Goal: Information Seeking & Learning: Learn about a topic

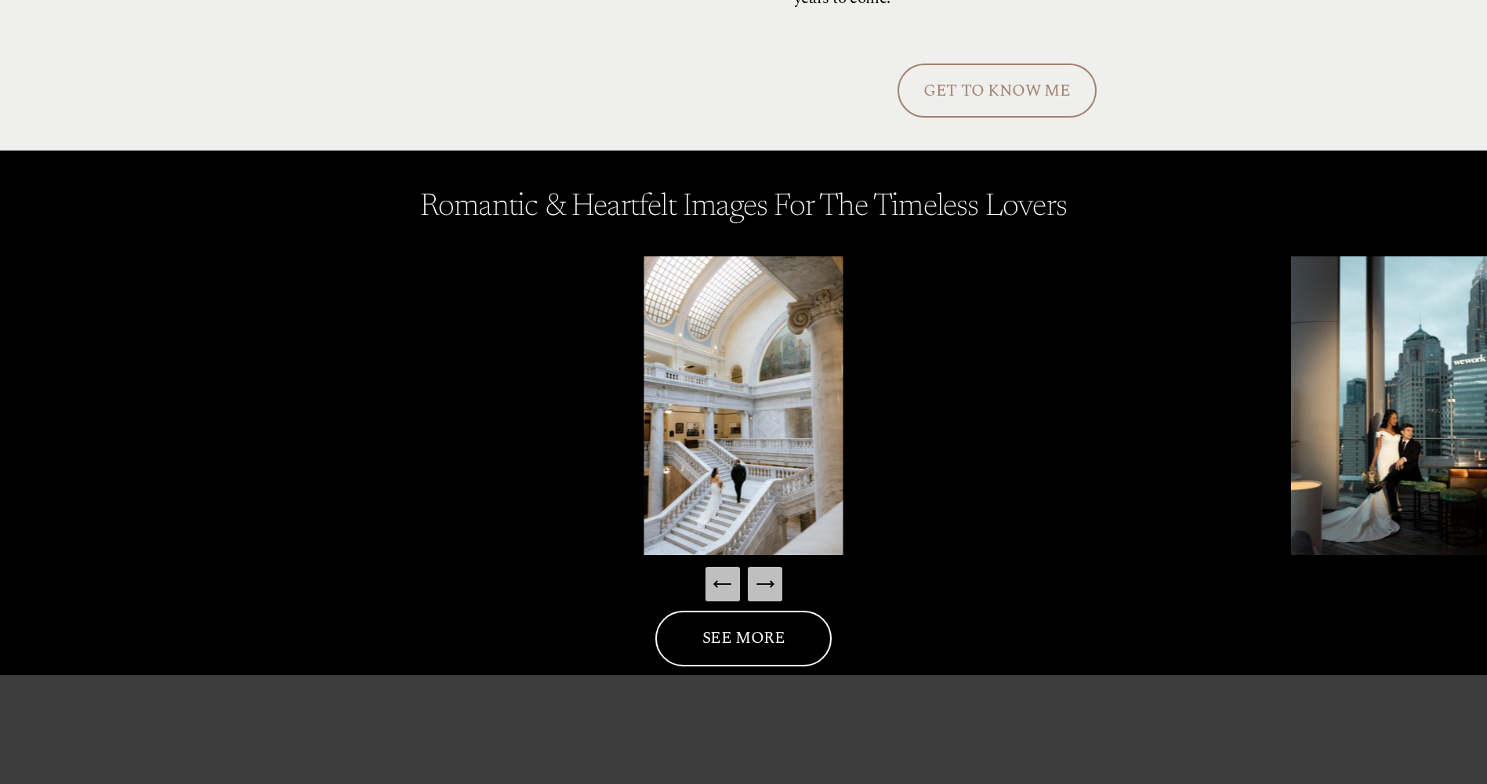
scroll to position [2273, 0]
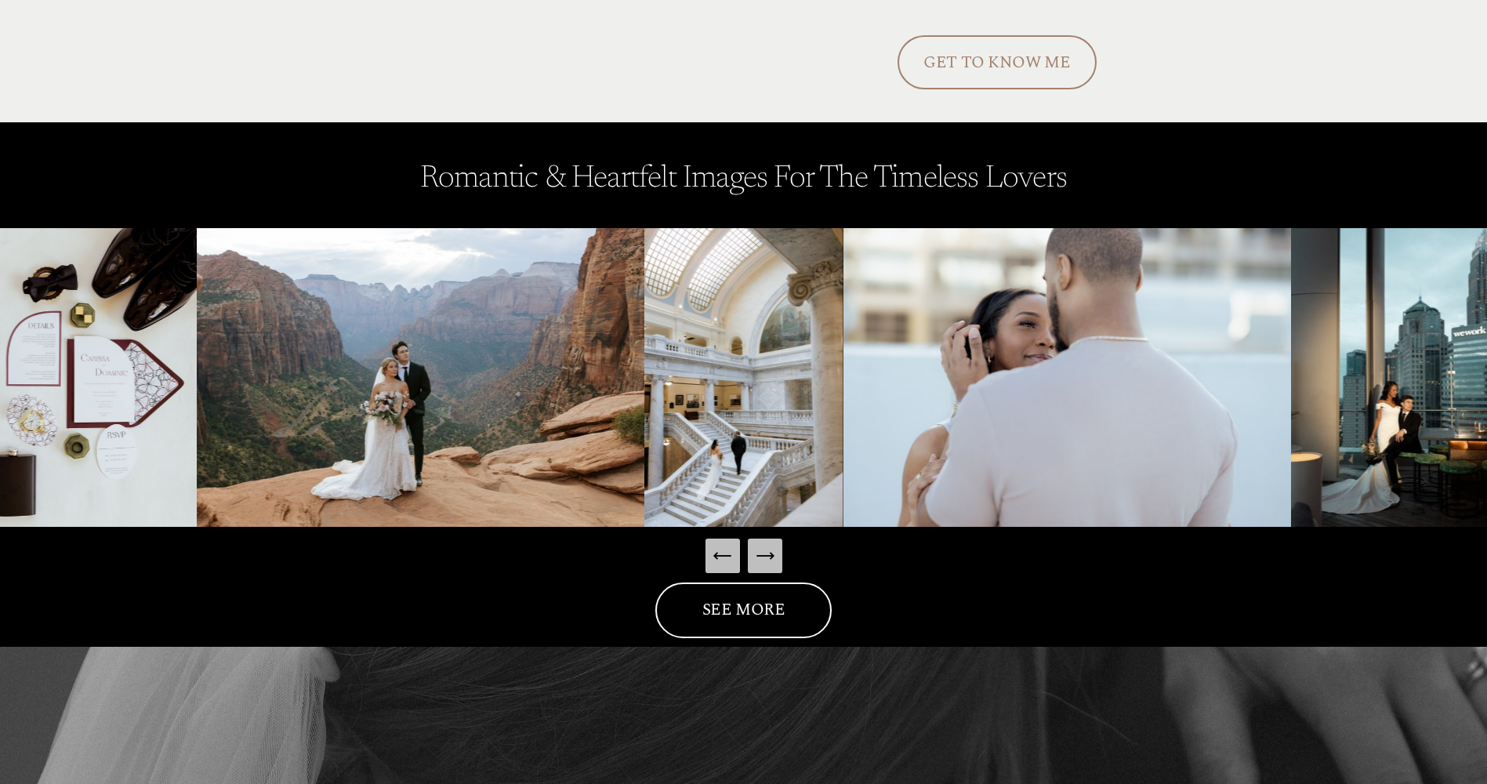
click at [767, 546] on icon "Next Slide" at bounding box center [765, 556] width 22 height 22
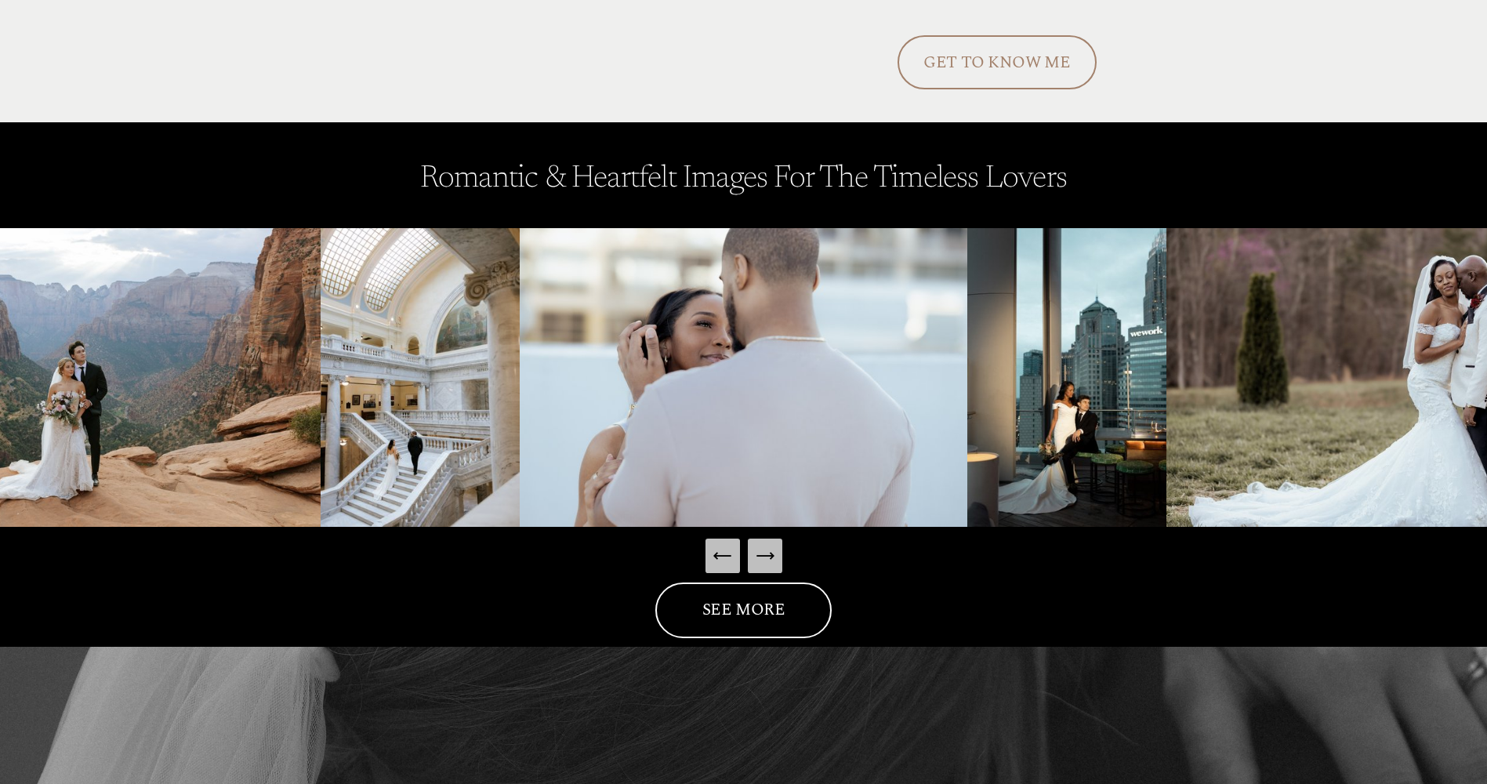
click at [767, 546] on icon "Next Slide" at bounding box center [765, 556] width 22 height 22
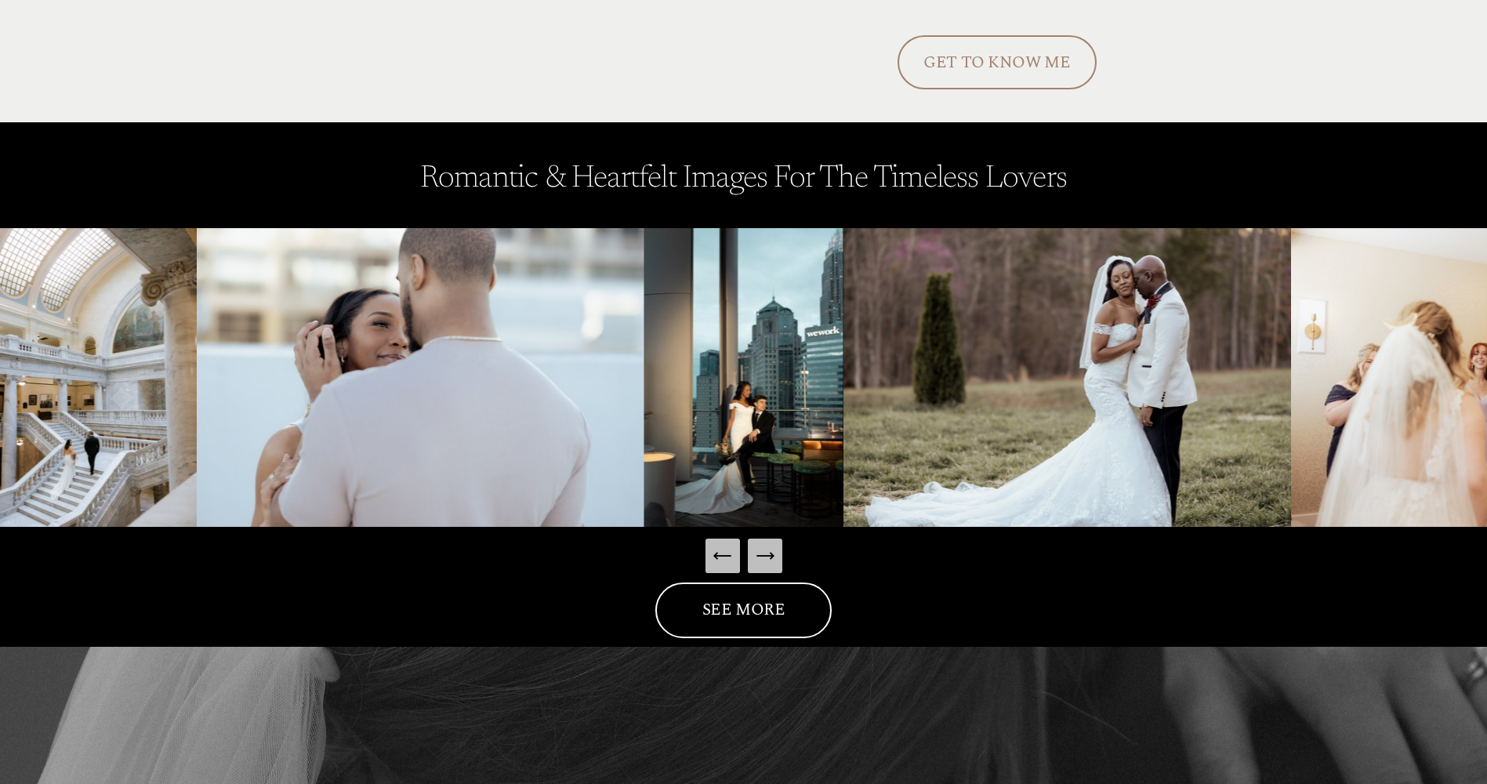
click at [767, 546] on icon "Next Slide" at bounding box center [765, 556] width 22 height 22
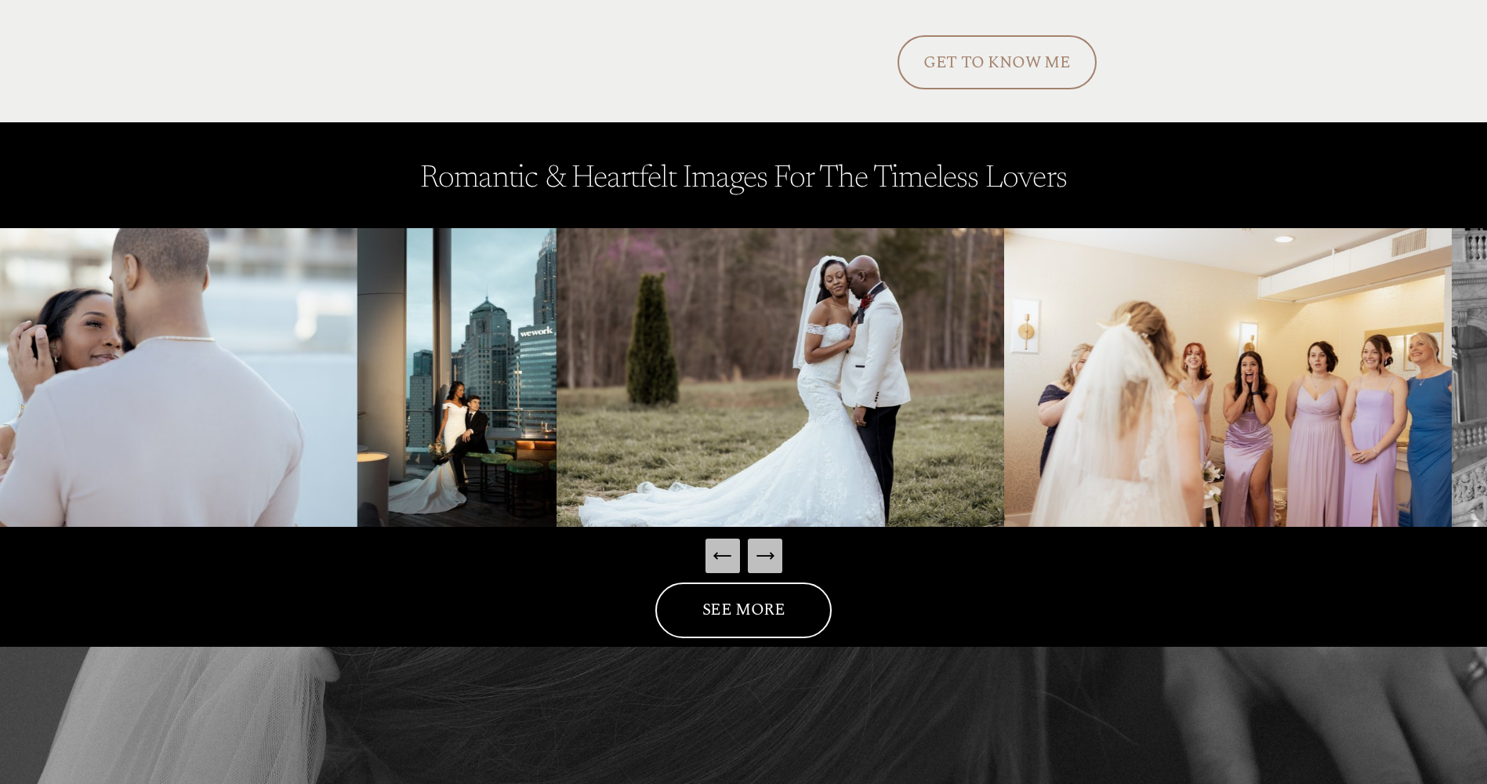
click at [767, 546] on icon "Next Slide" at bounding box center [765, 556] width 22 height 22
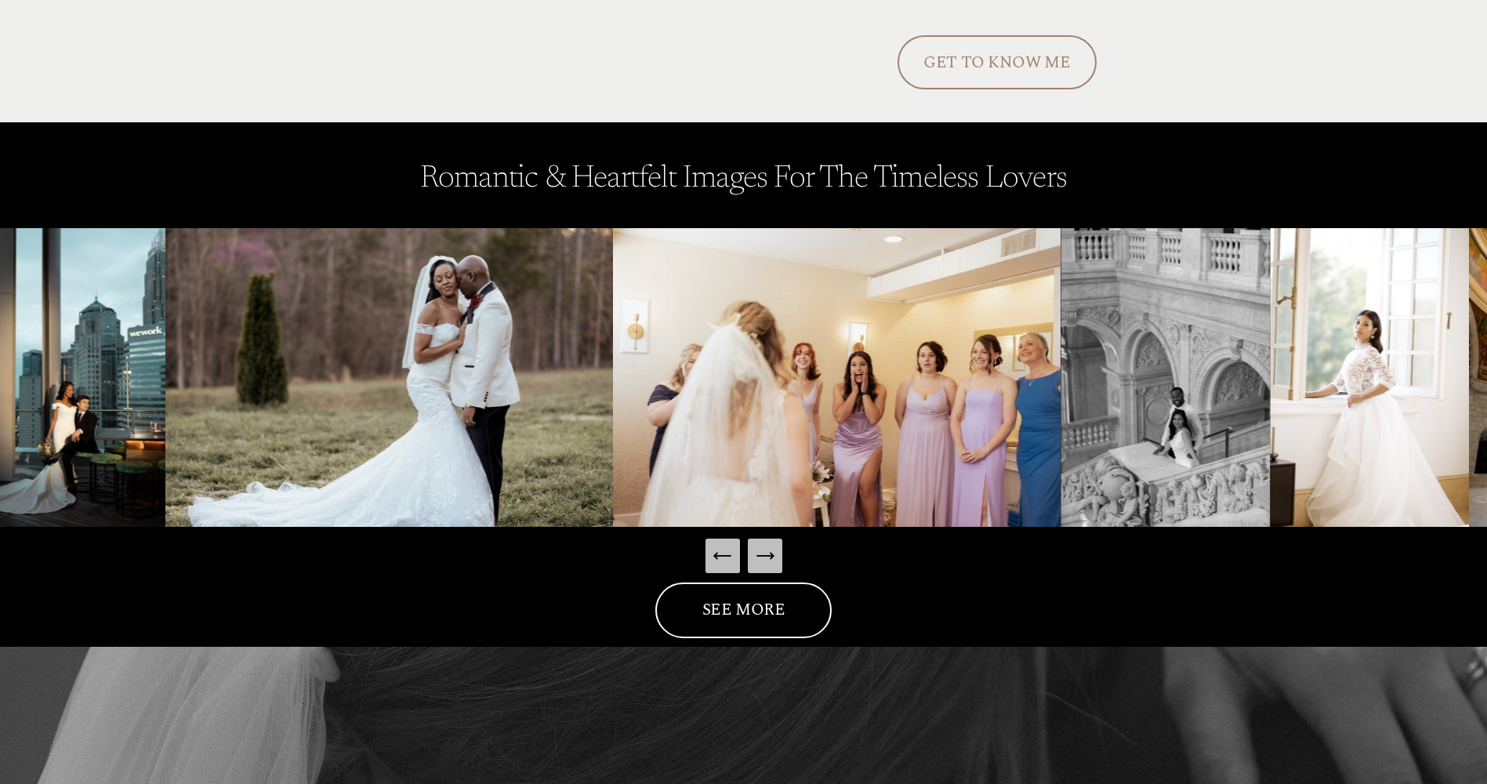
click at [767, 546] on icon "Next Slide" at bounding box center [765, 556] width 22 height 22
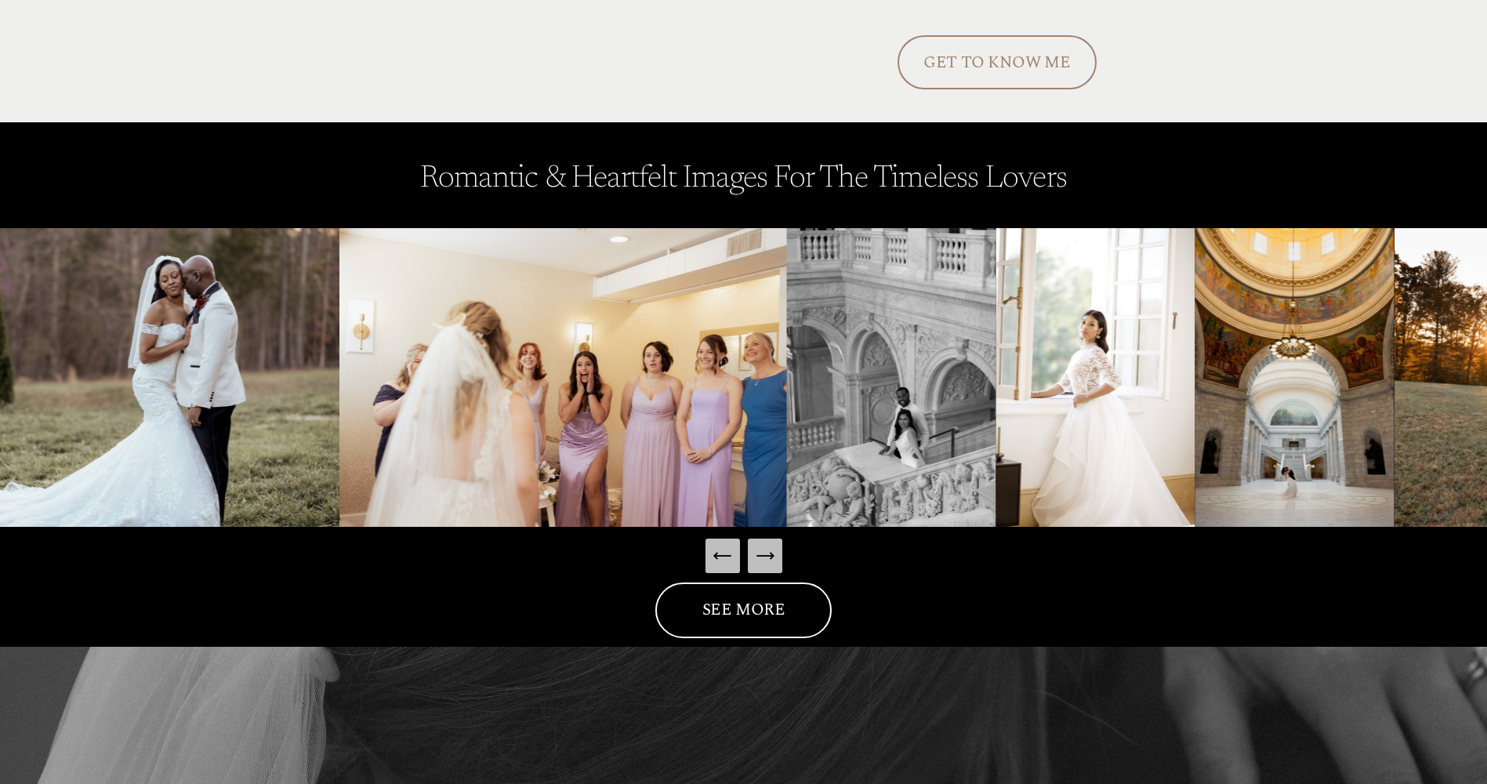
click at [767, 546] on icon "Next Slide" at bounding box center [765, 556] width 22 height 22
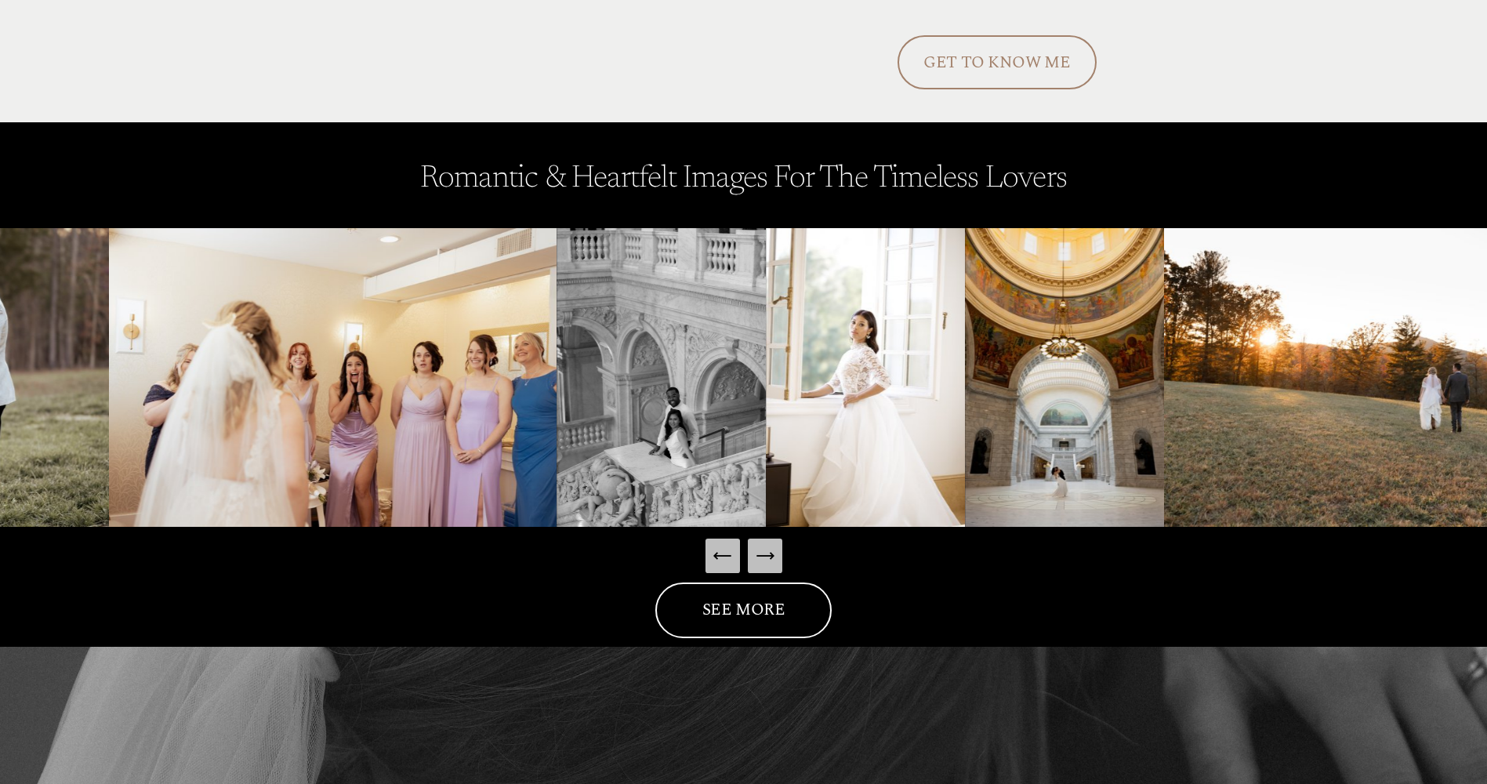
click at [767, 546] on icon "Next Slide" at bounding box center [765, 556] width 22 height 22
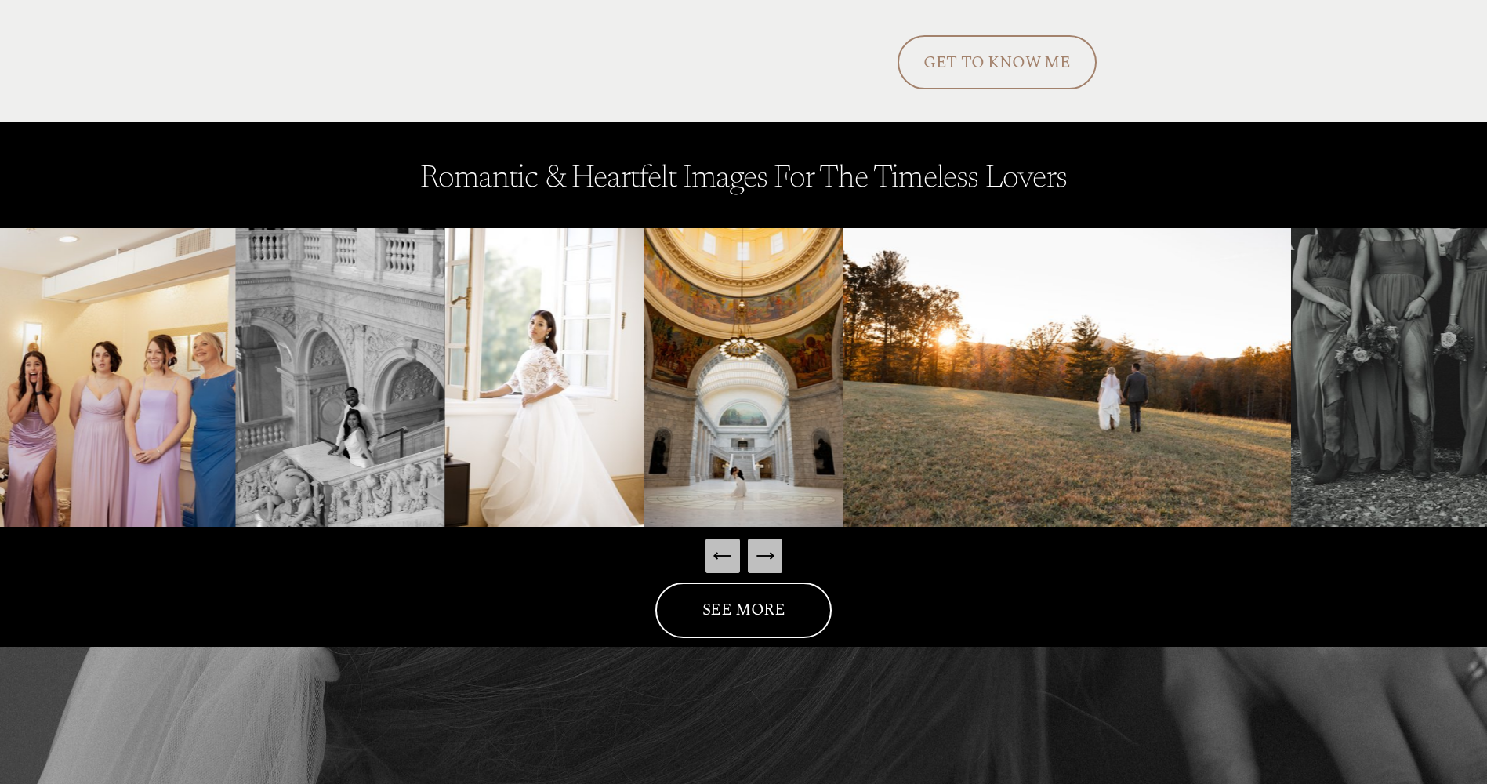
click at [767, 545] on icon "Next Slide" at bounding box center [765, 556] width 22 height 22
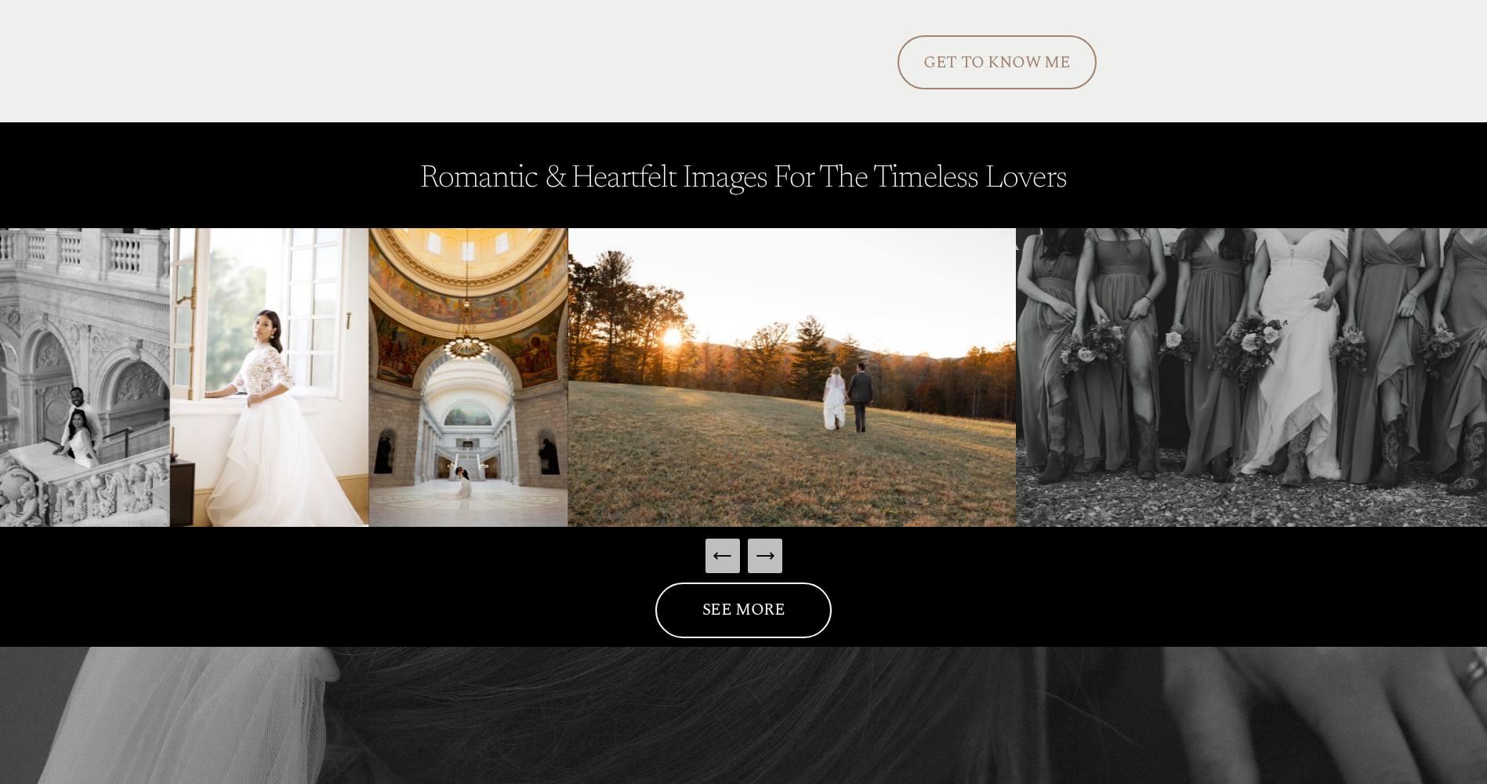
click at [767, 542] on button "Next Slide" at bounding box center [765, 556] width 34 height 34
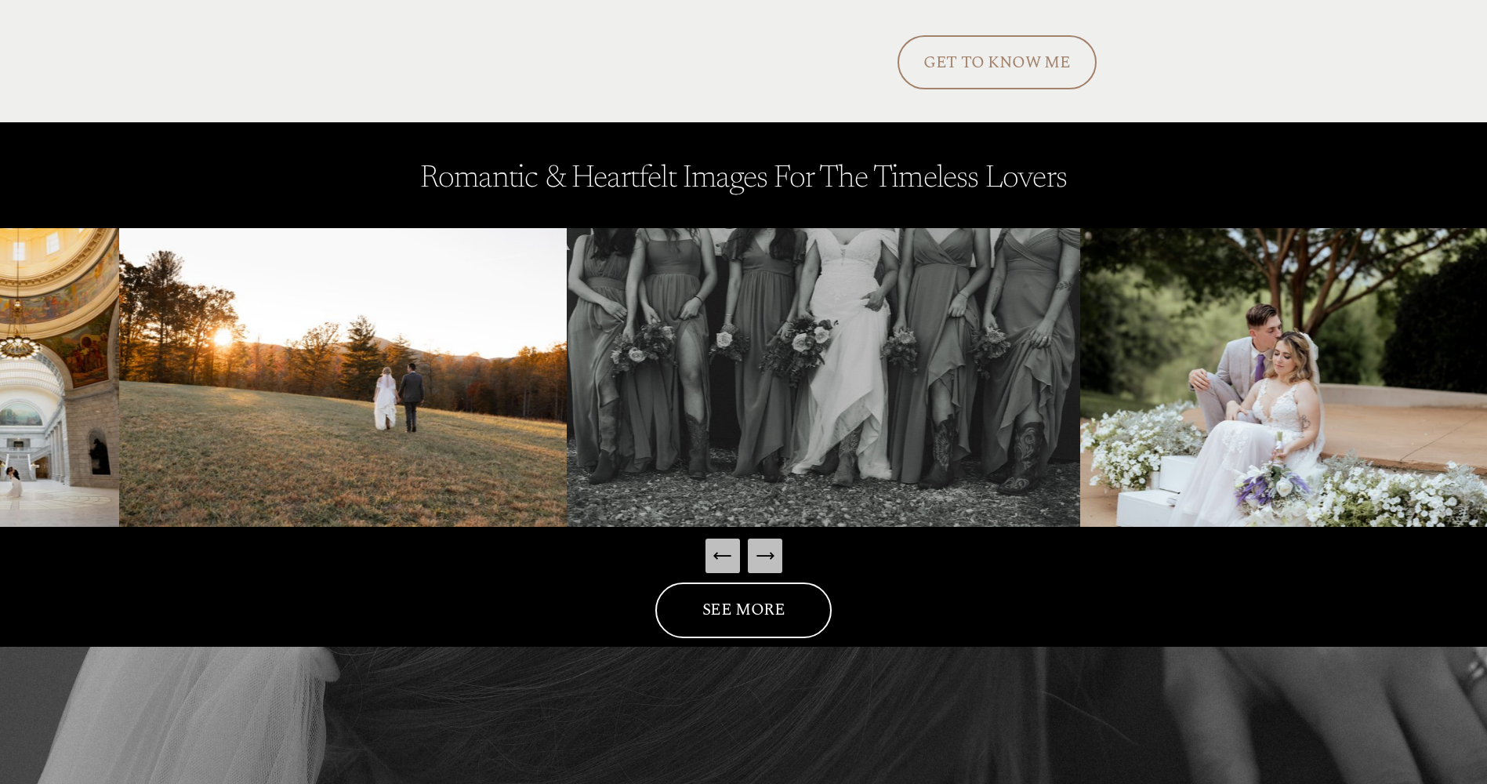
click at [767, 542] on button "Next Slide" at bounding box center [765, 556] width 34 height 34
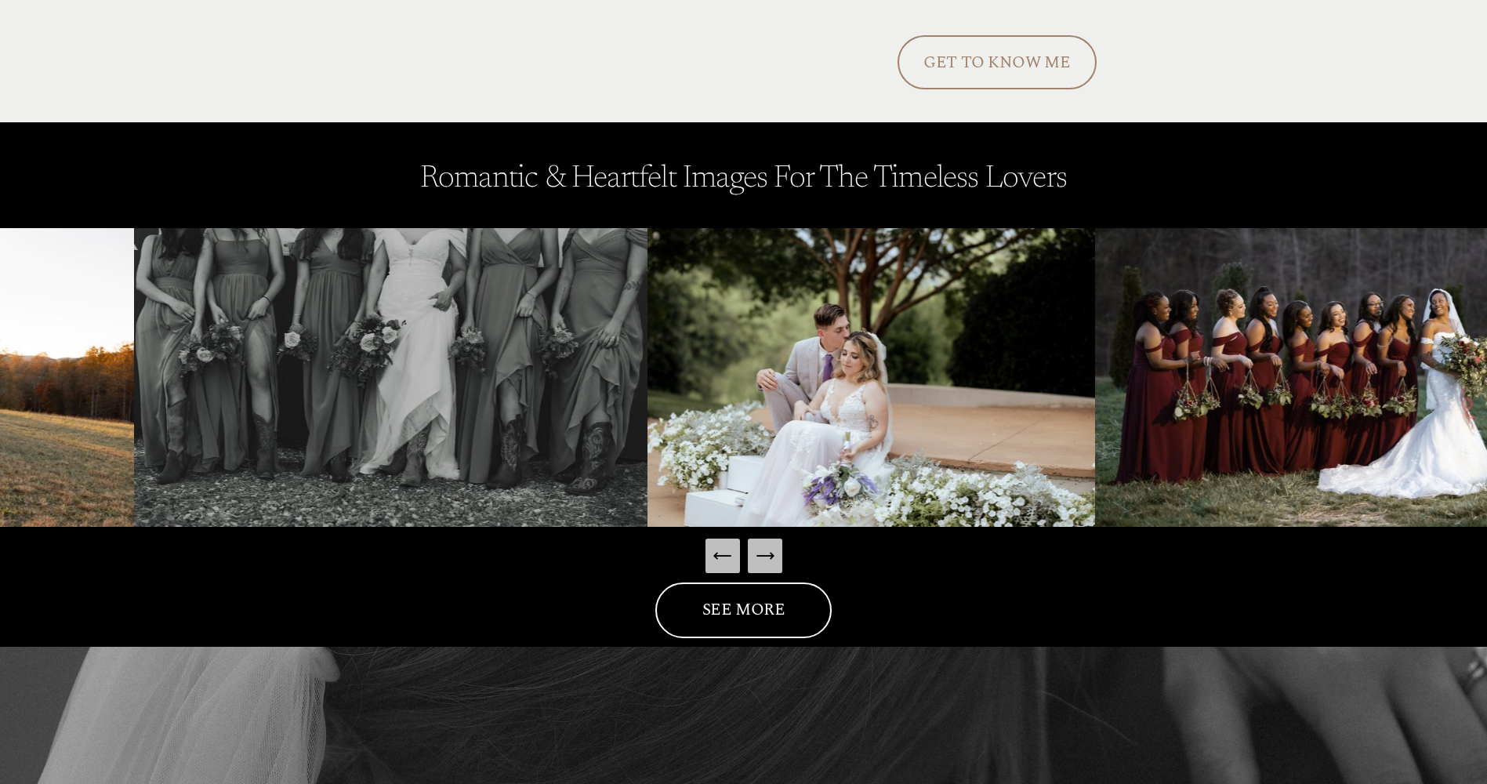
click at [767, 542] on button "Next Slide" at bounding box center [765, 556] width 34 height 34
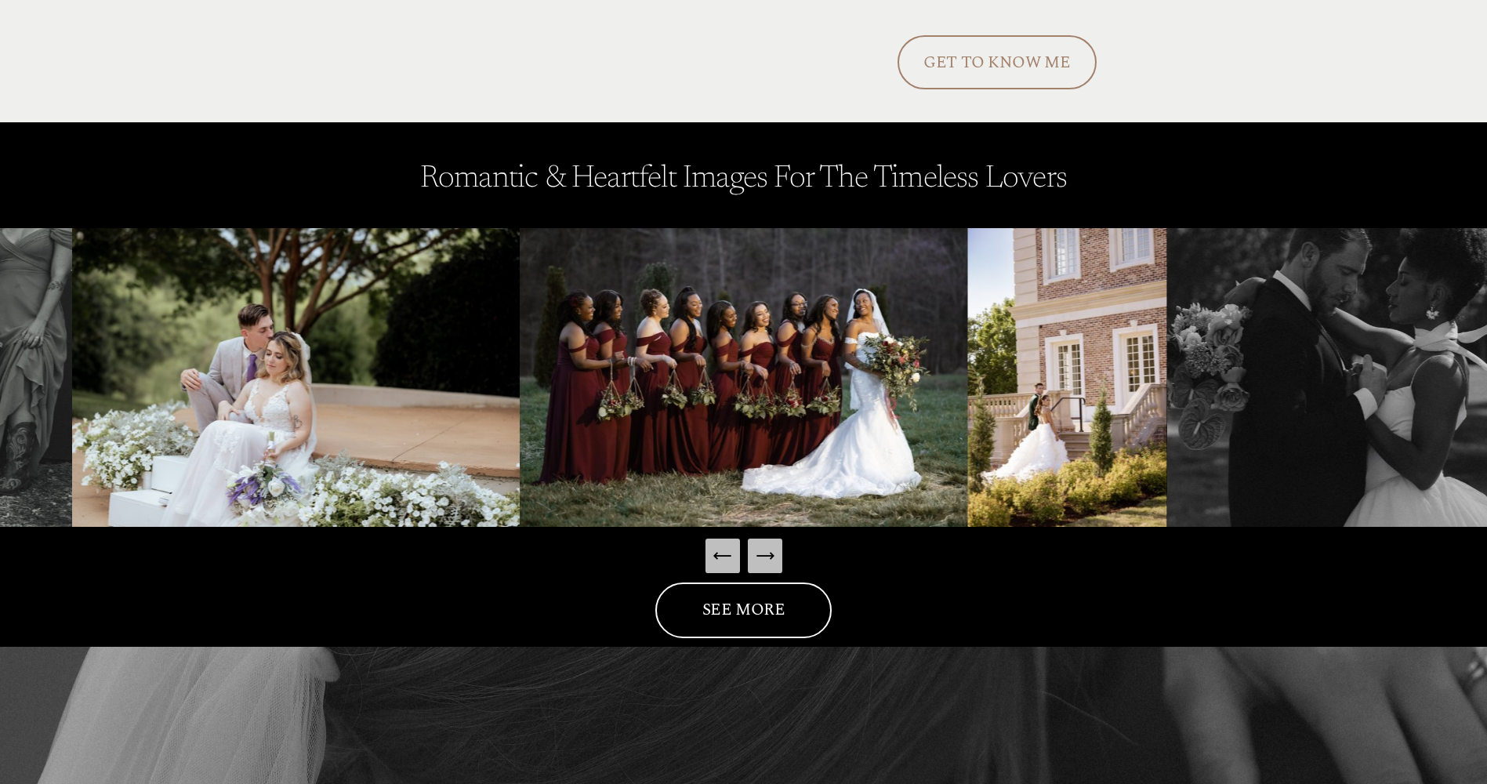
click at [767, 542] on button "Next Slide" at bounding box center [765, 556] width 34 height 34
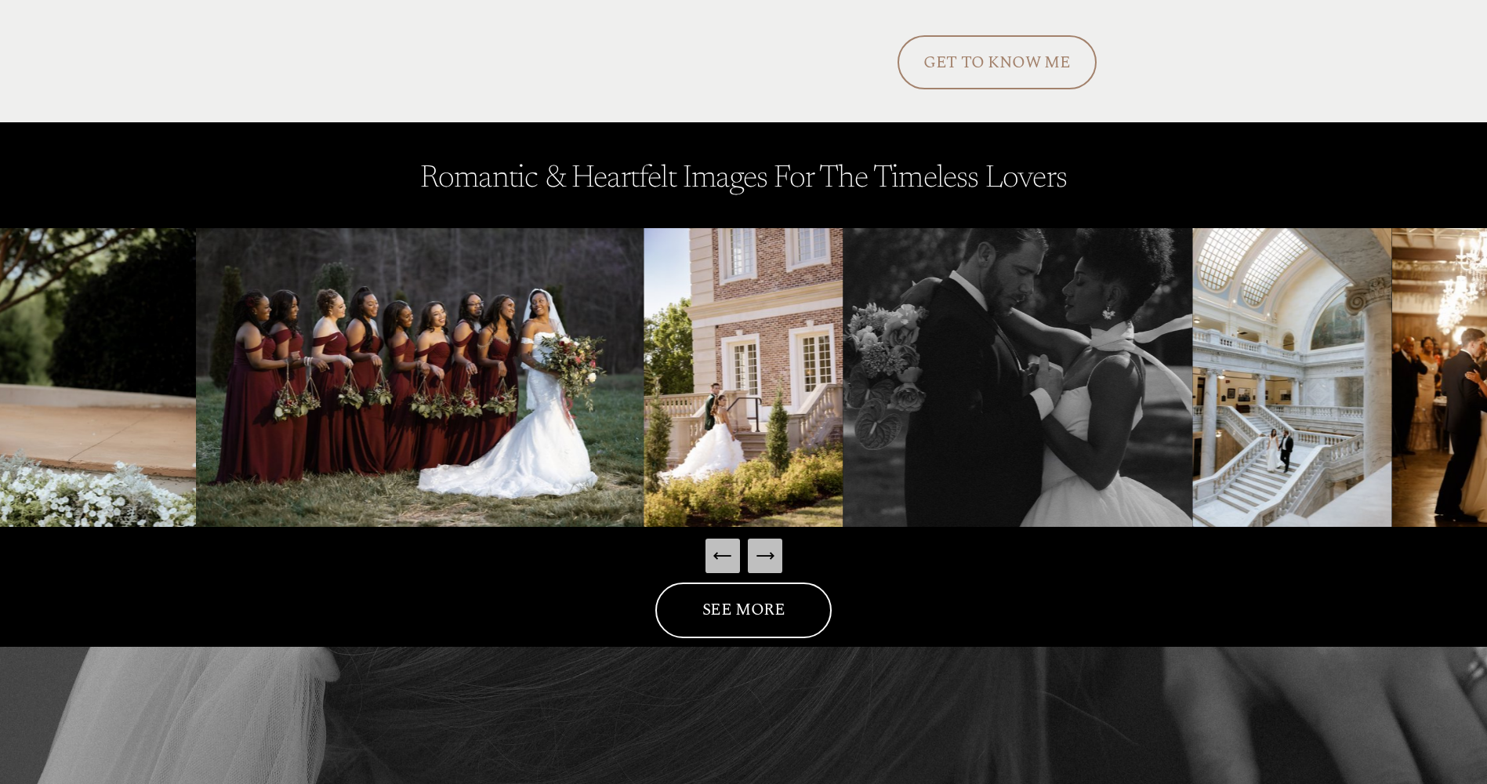
click at [769, 546] on icon "Next Slide" at bounding box center [765, 556] width 22 height 22
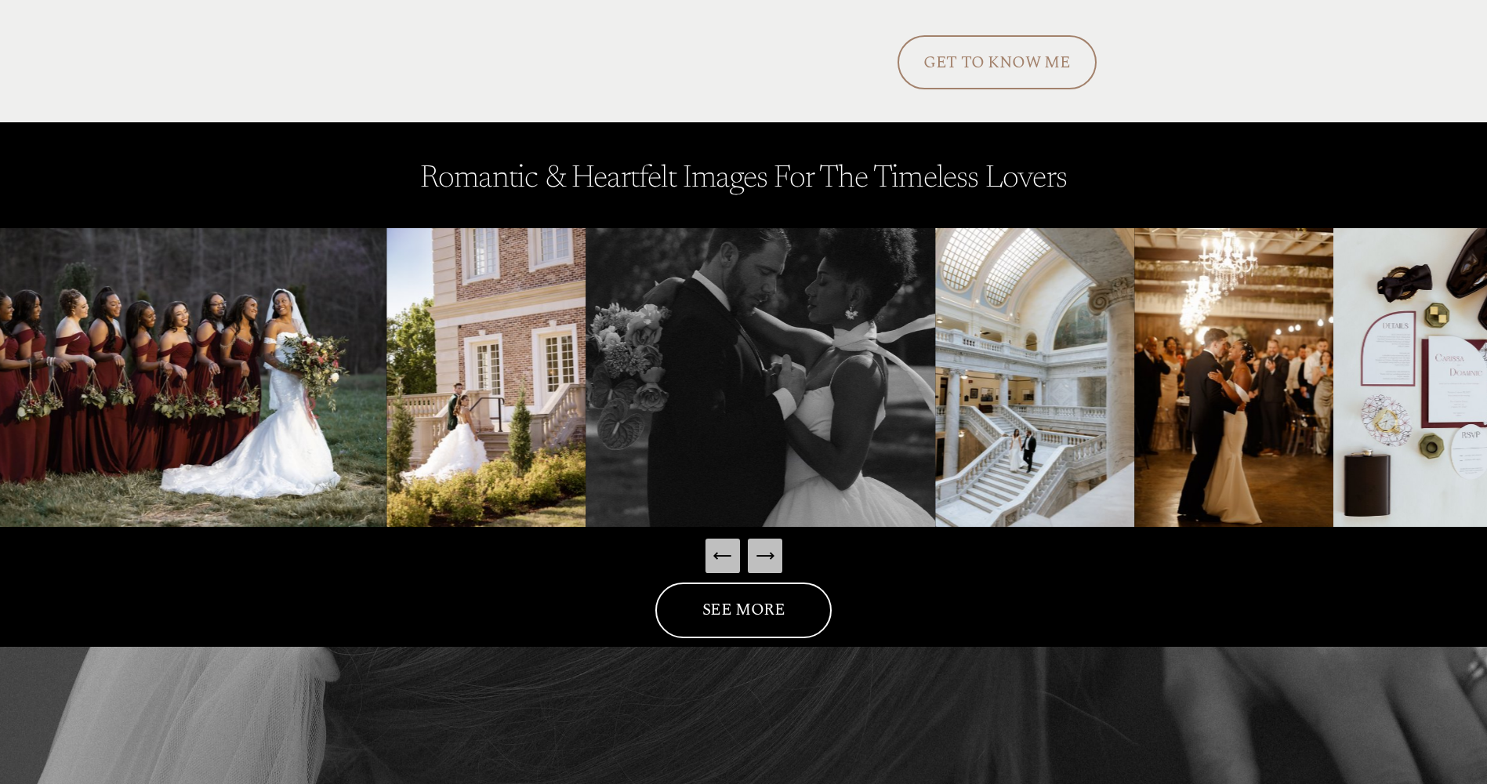
click at [769, 546] on icon "Next Slide" at bounding box center [765, 556] width 22 height 22
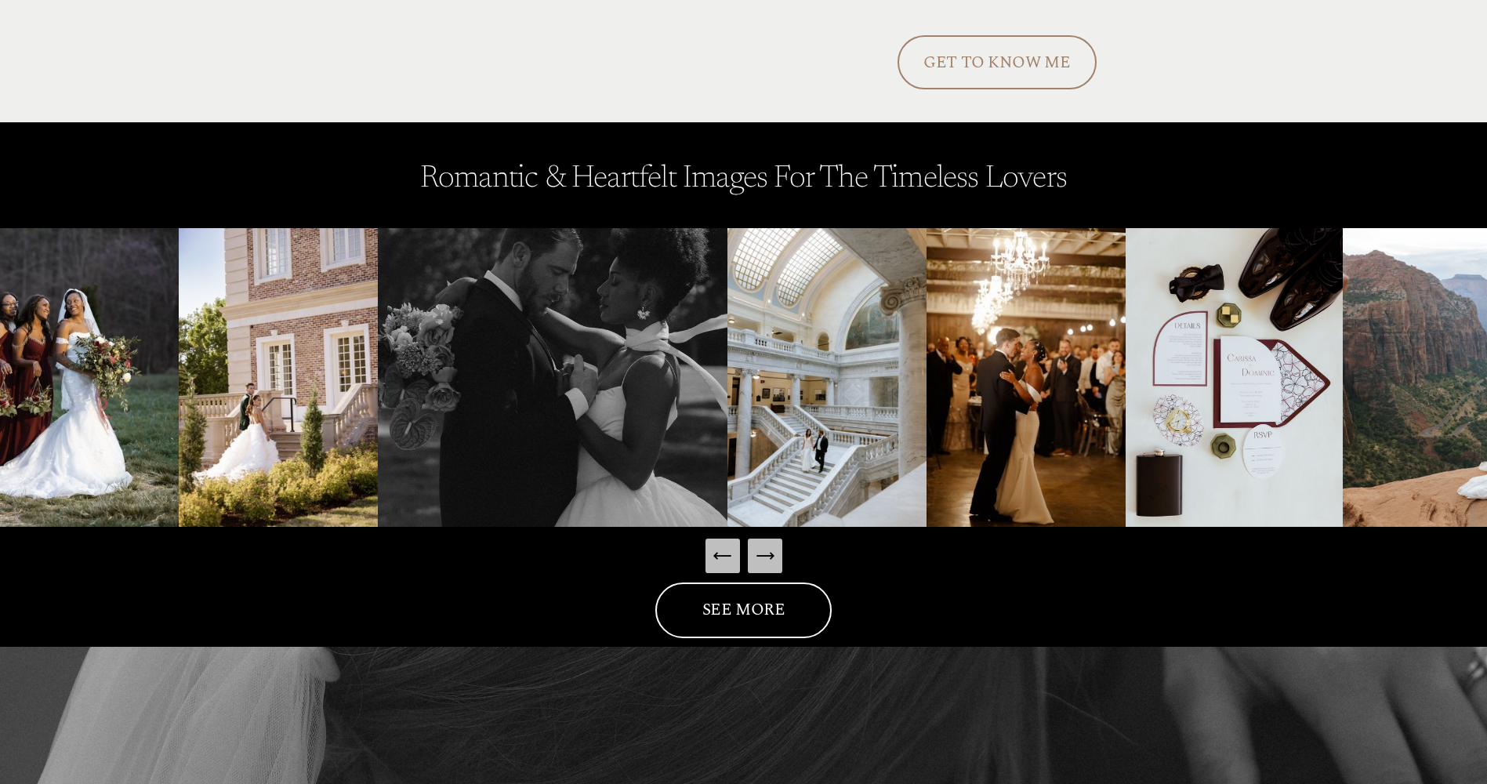
click at [769, 546] on icon "Next Slide" at bounding box center [765, 556] width 22 height 22
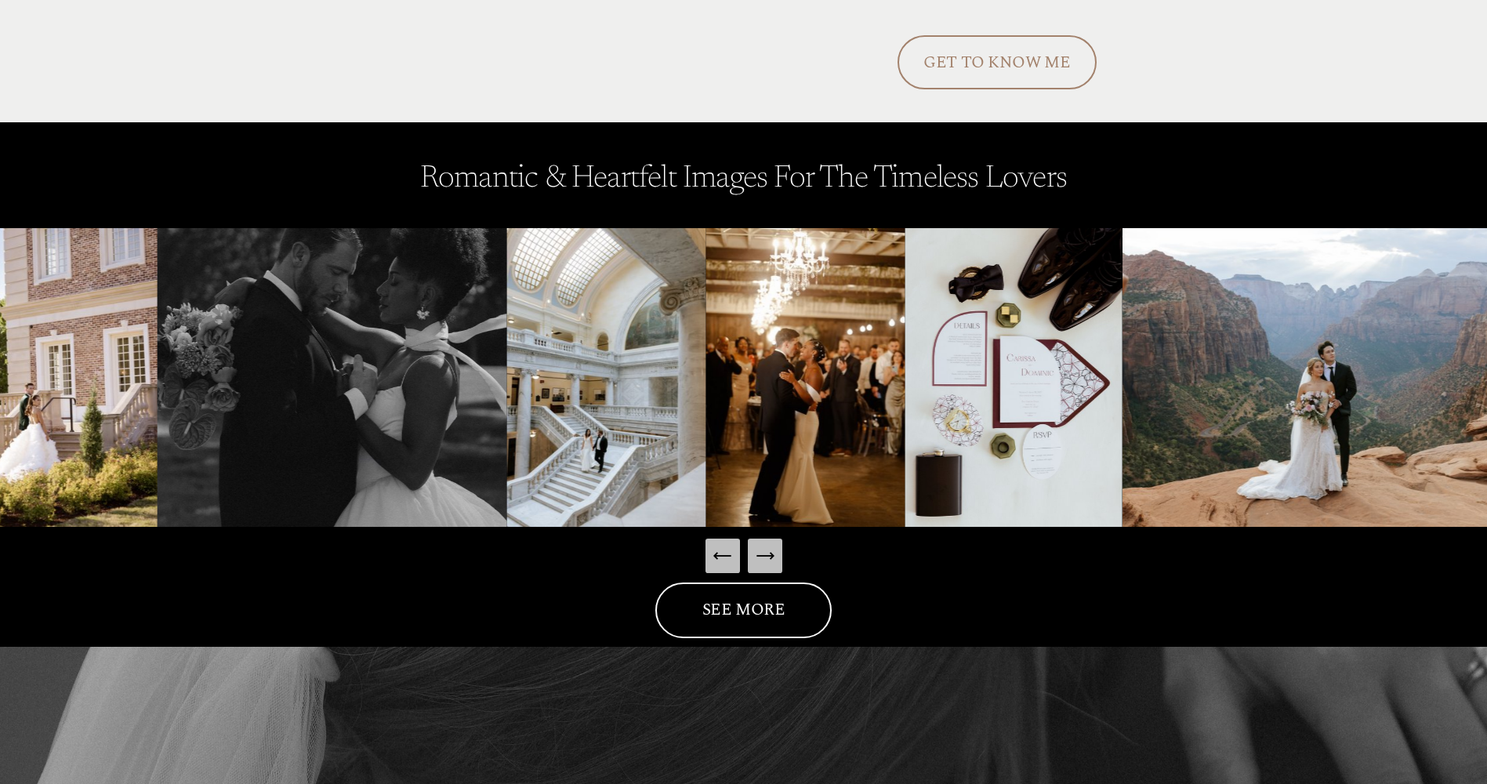
click at [769, 546] on icon "Next Slide" at bounding box center [765, 556] width 22 height 22
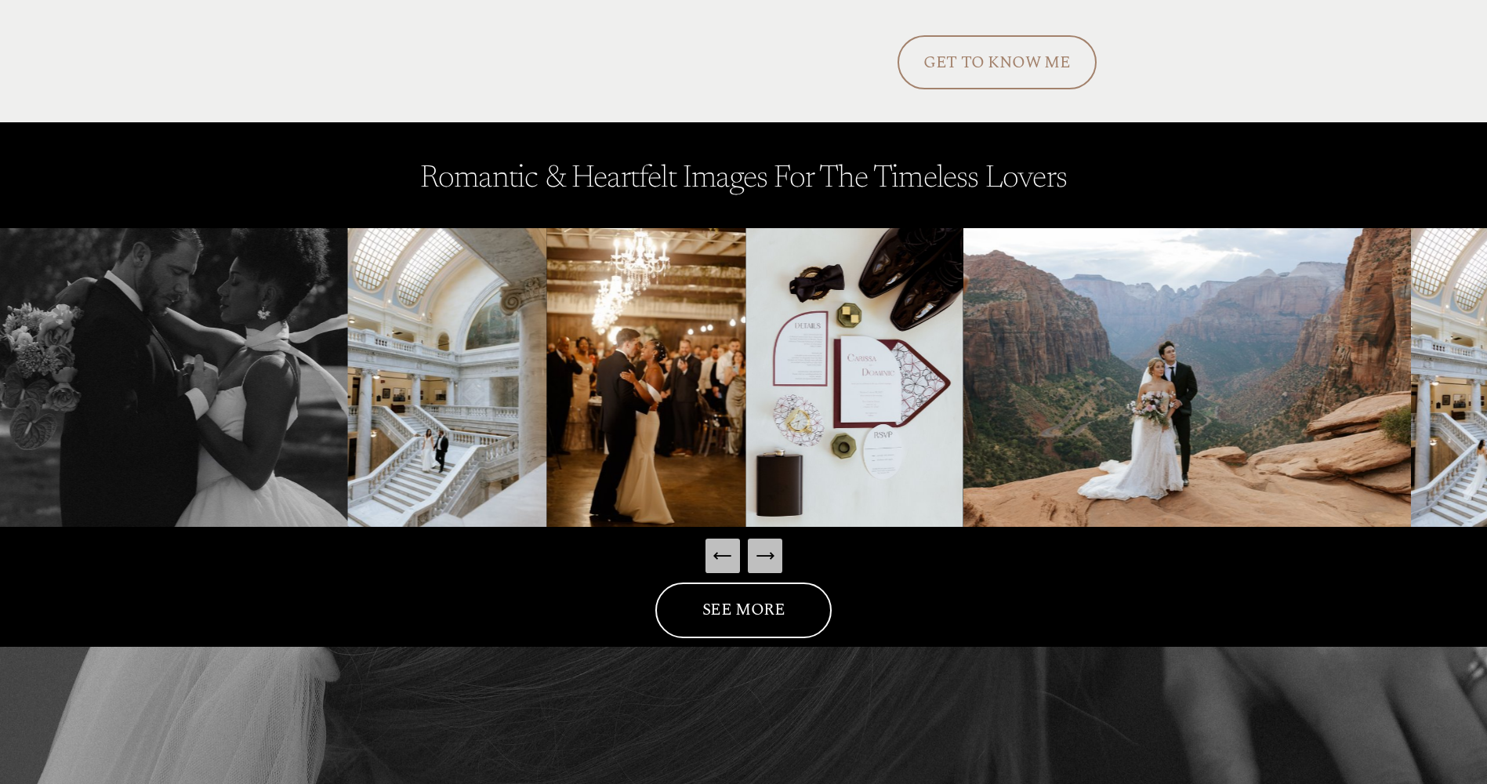
click at [769, 546] on icon "Next Slide" at bounding box center [765, 556] width 22 height 22
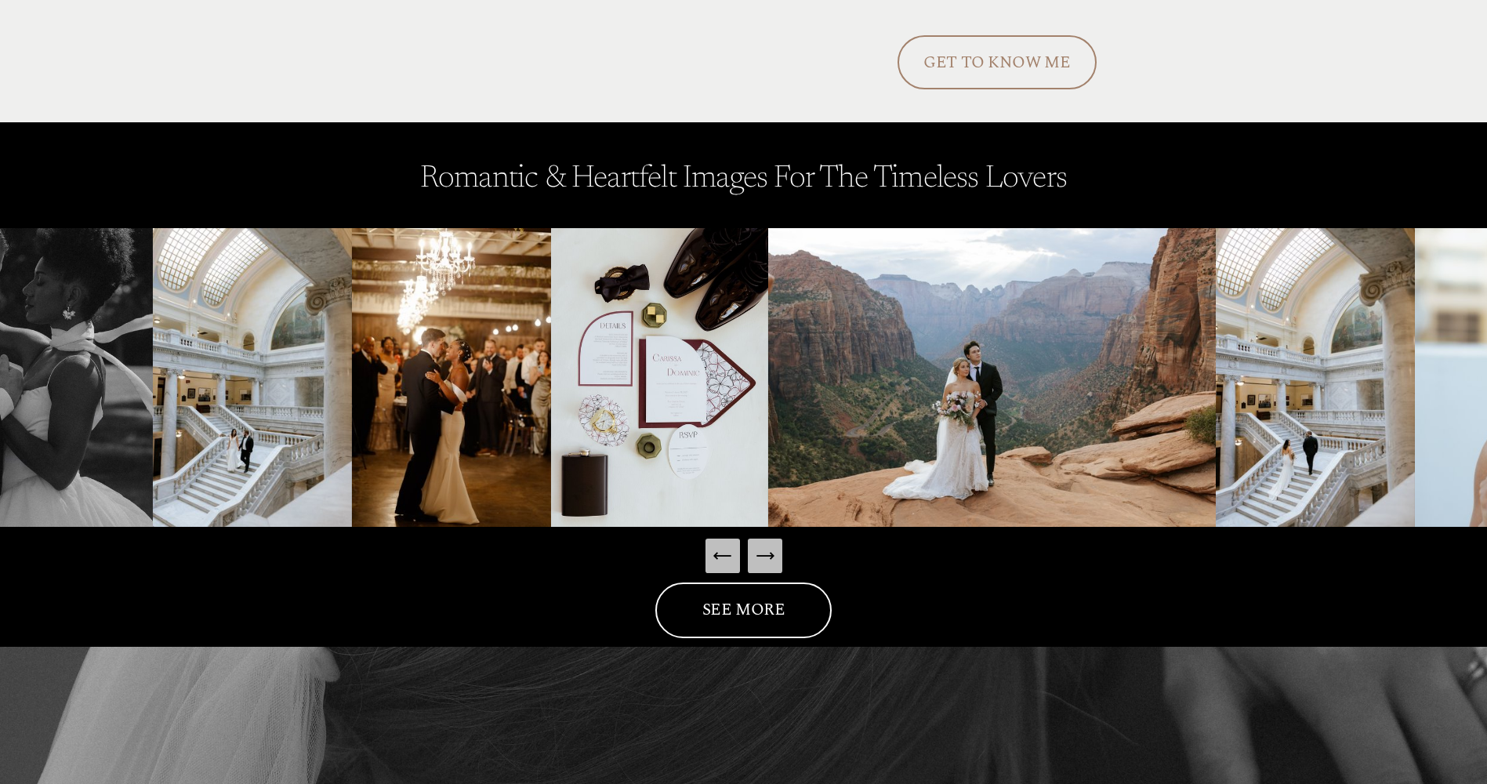
click at [769, 546] on icon "Next Slide" at bounding box center [765, 556] width 22 height 22
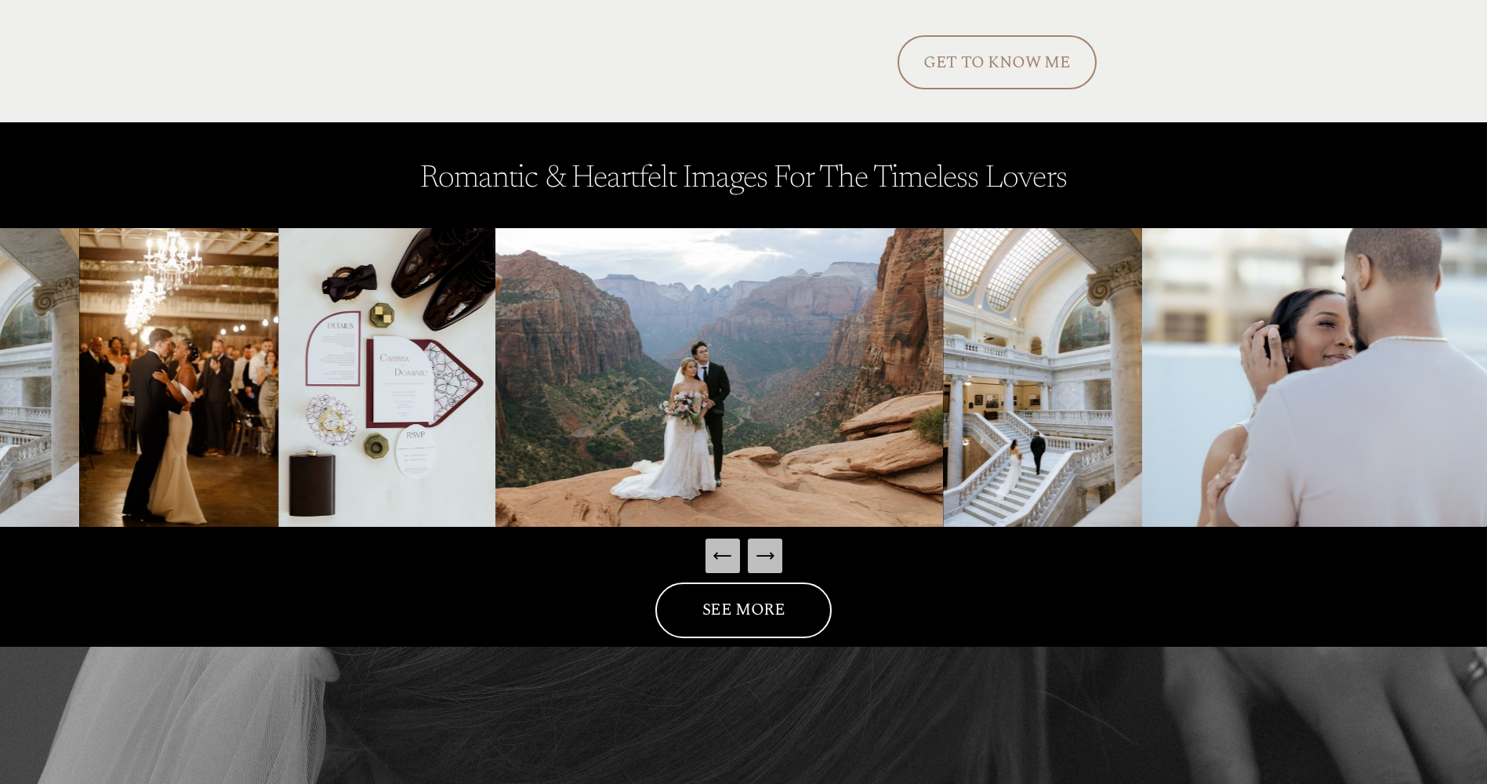
click at [769, 546] on icon "Next Slide" at bounding box center [765, 556] width 22 height 22
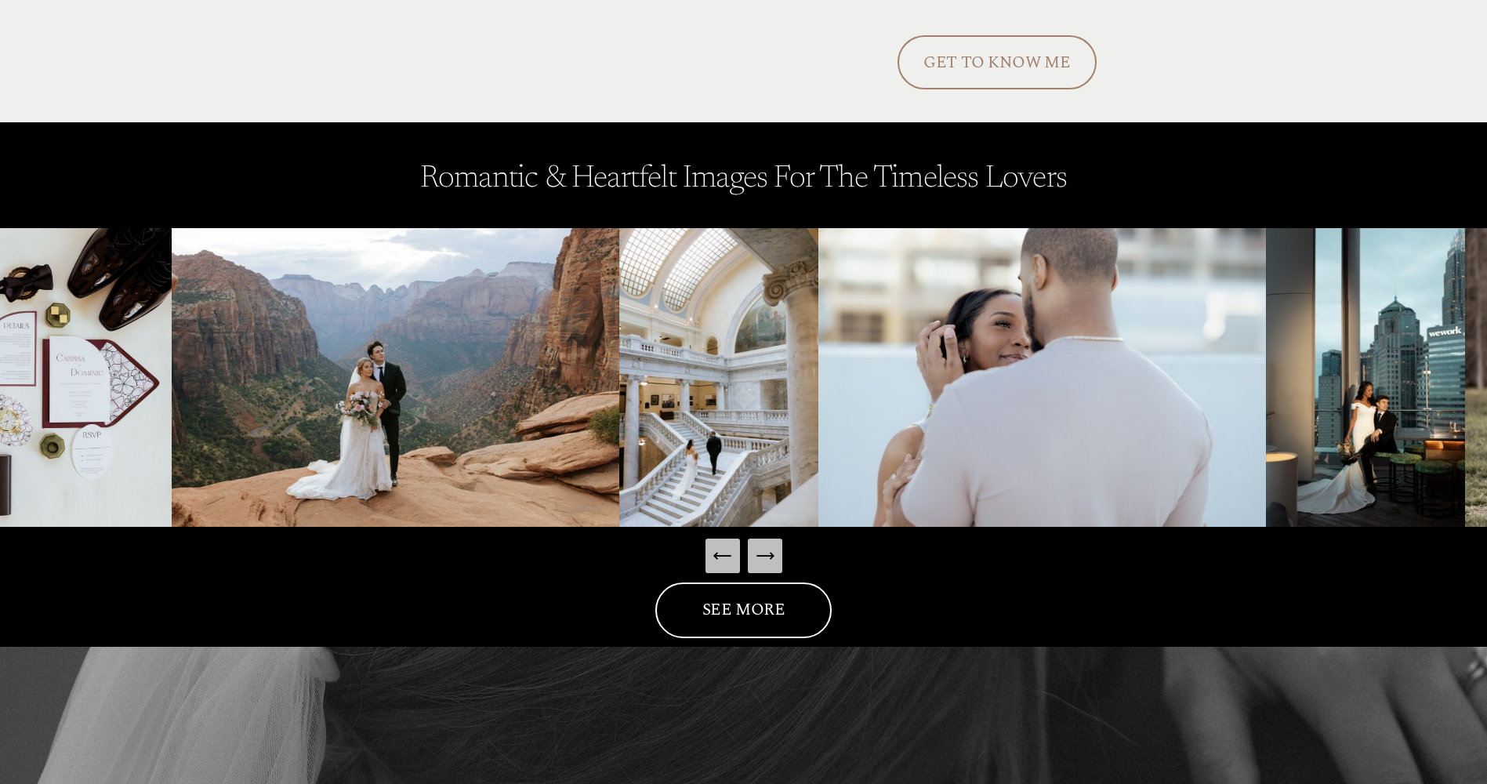
click at [769, 546] on icon "Next Slide" at bounding box center [765, 556] width 22 height 22
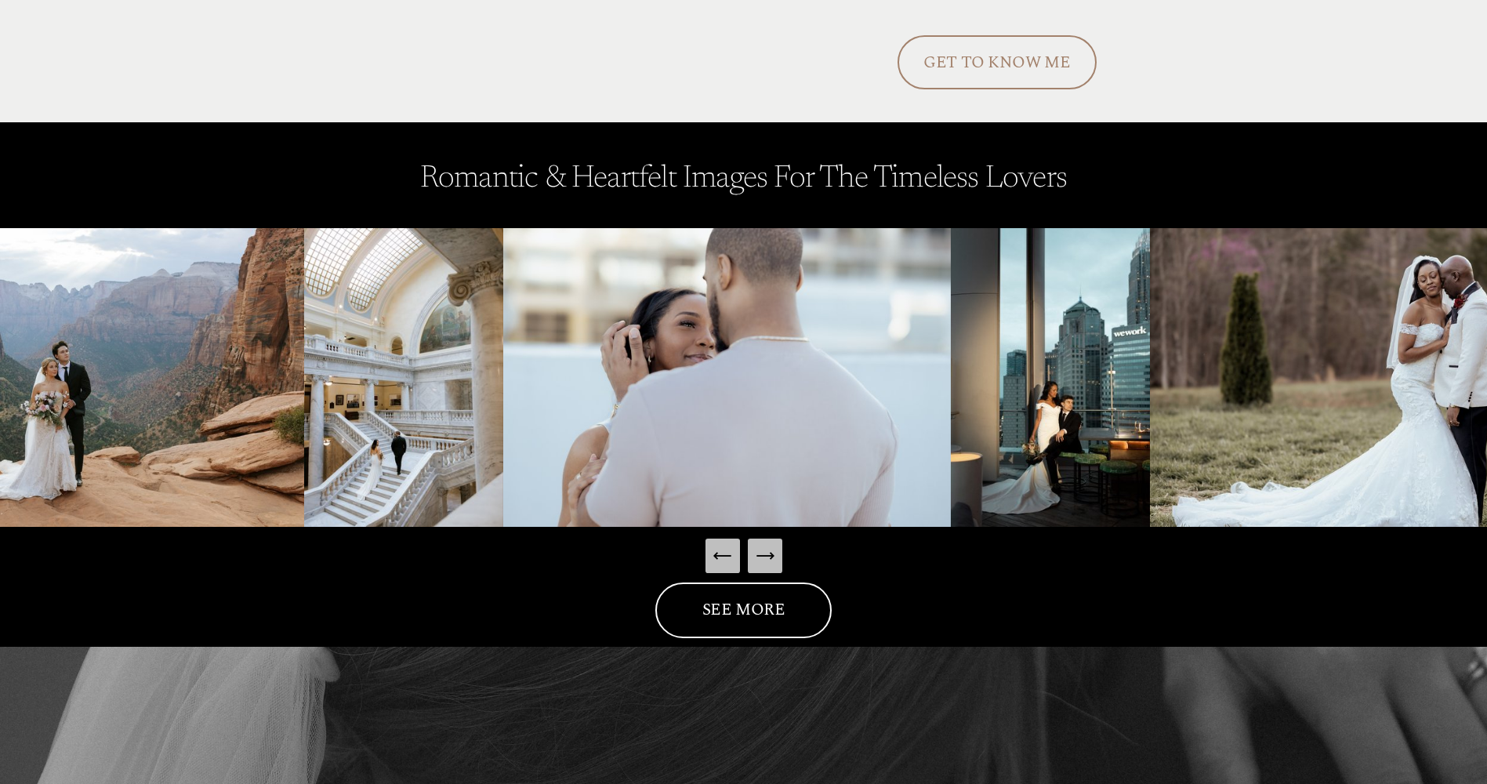
click at [769, 546] on icon "Next Slide" at bounding box center [765, 556] width 22 height 22
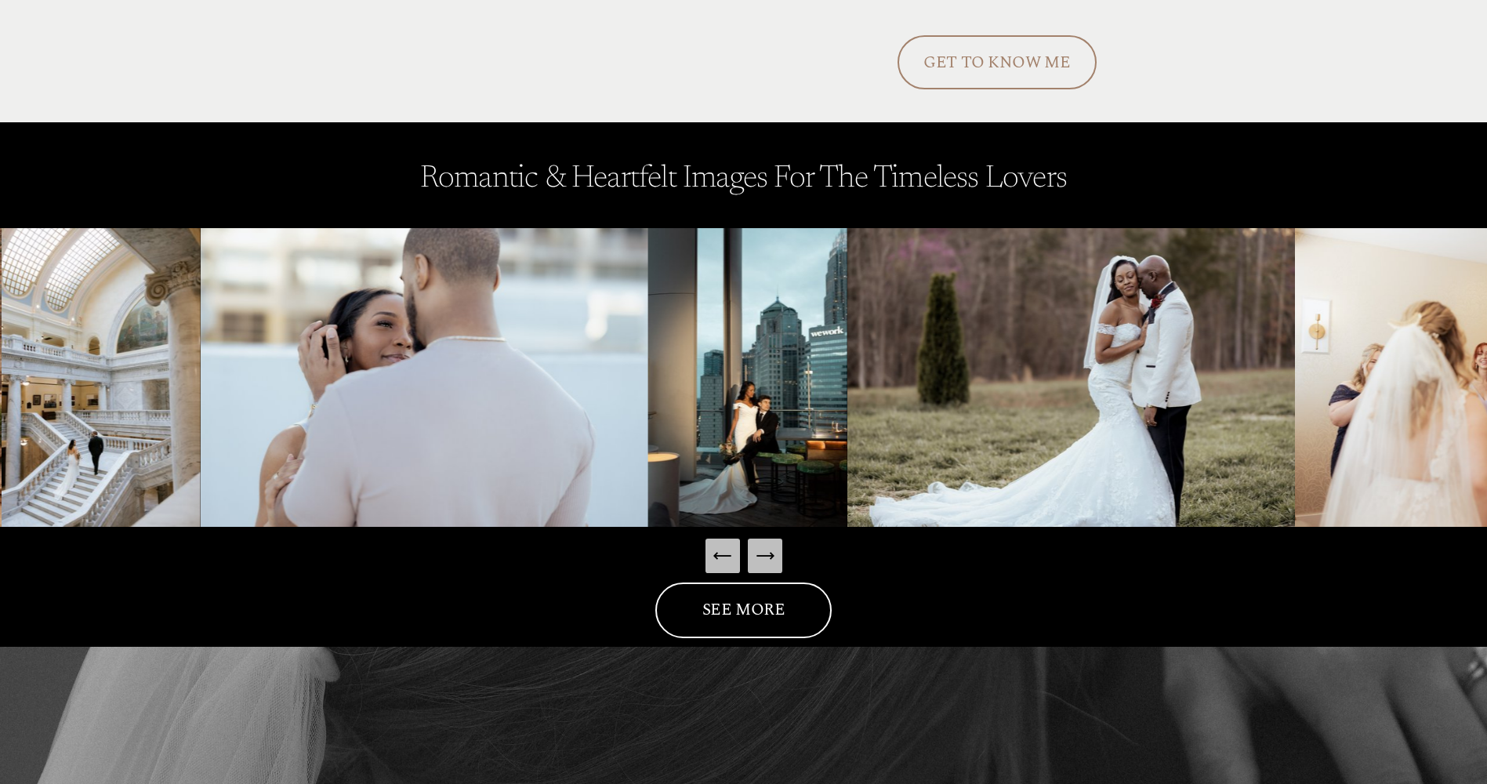
click at [769, 546] on icon "Next Slide" at bounding box center [765, 556] width 22 height 22
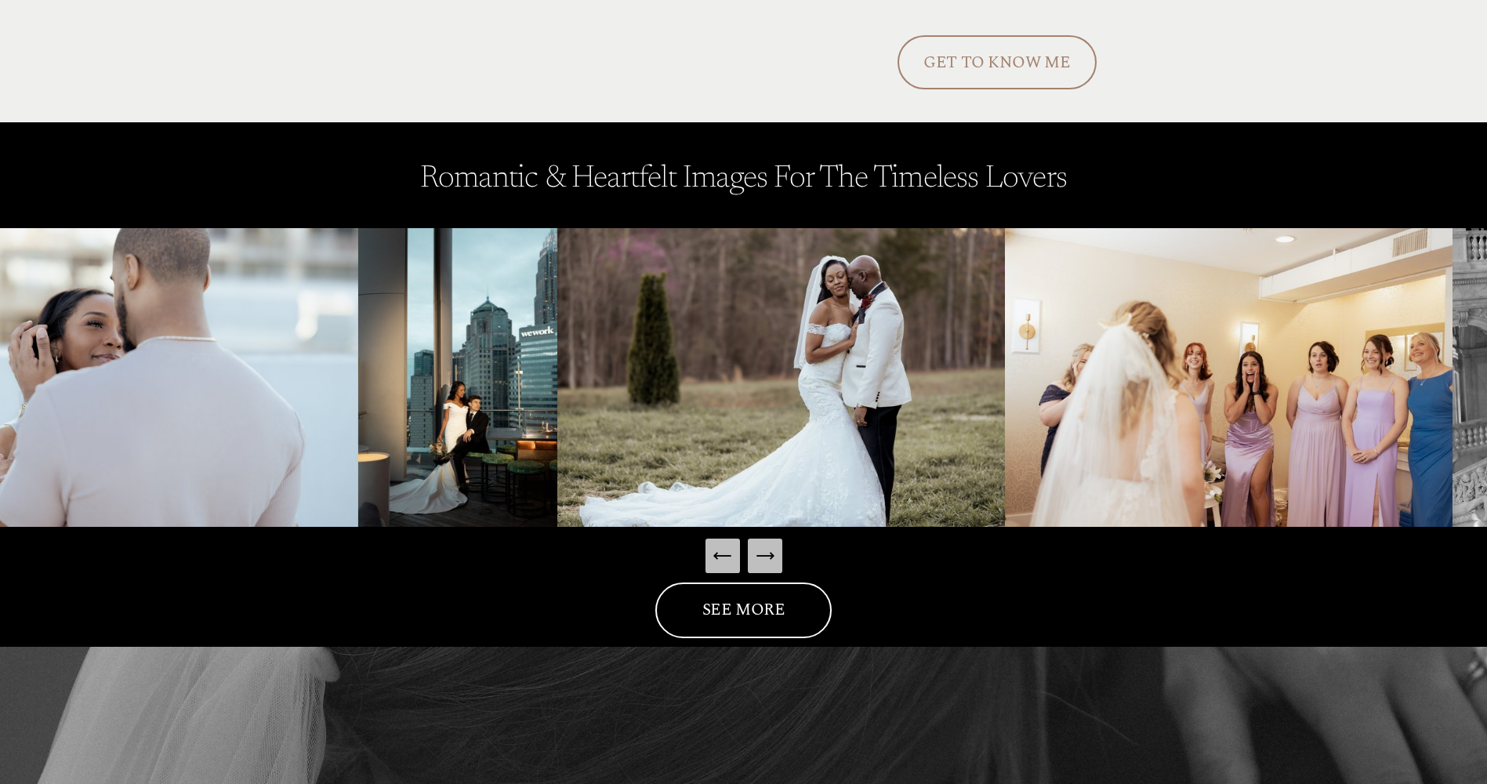
click at [769, 546] on icon "Next Slide" at bounding box center [765, 556] width 22 height 22
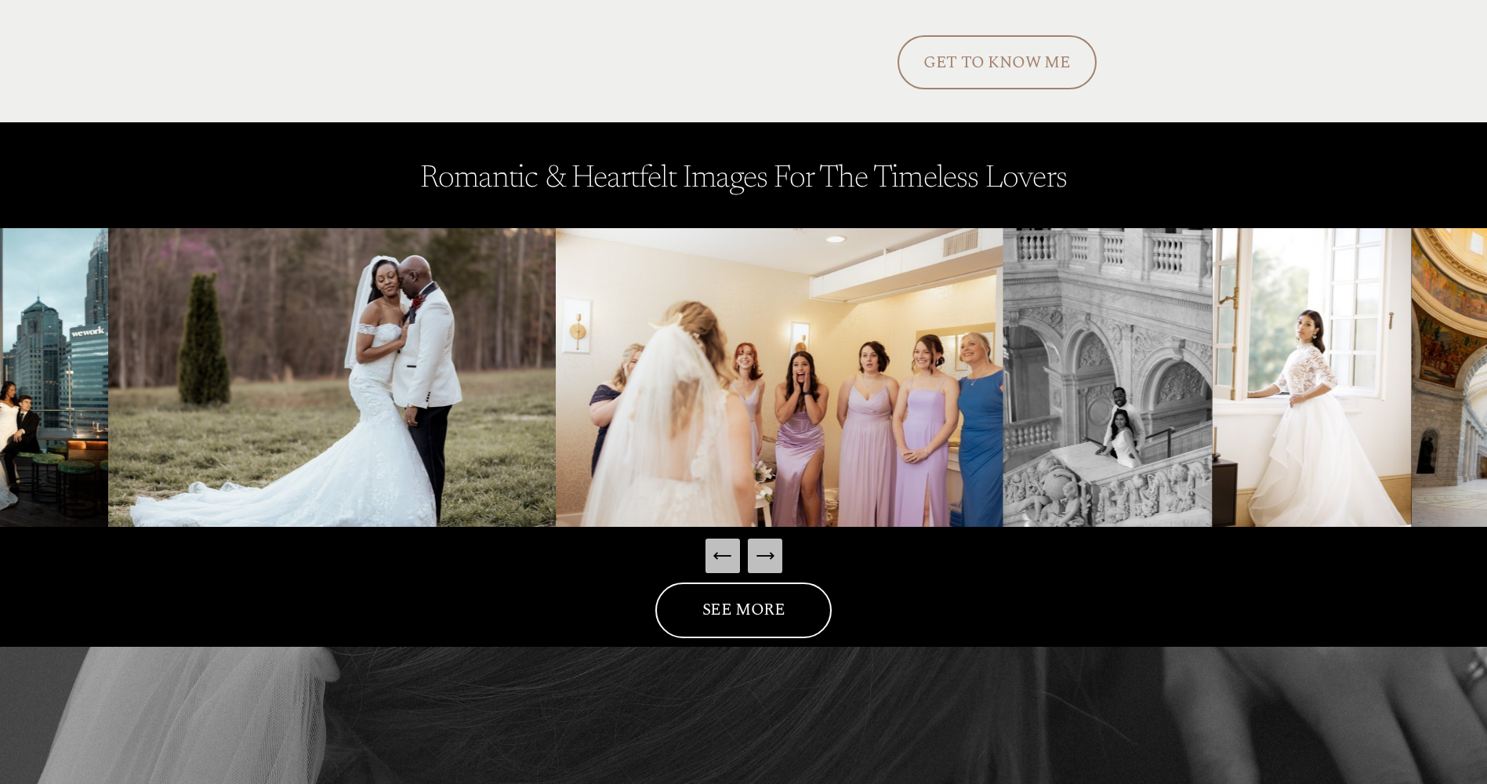
click at [769, 546] on icon "Next Slide" at bounding box center [765, 556] width 22 height 22
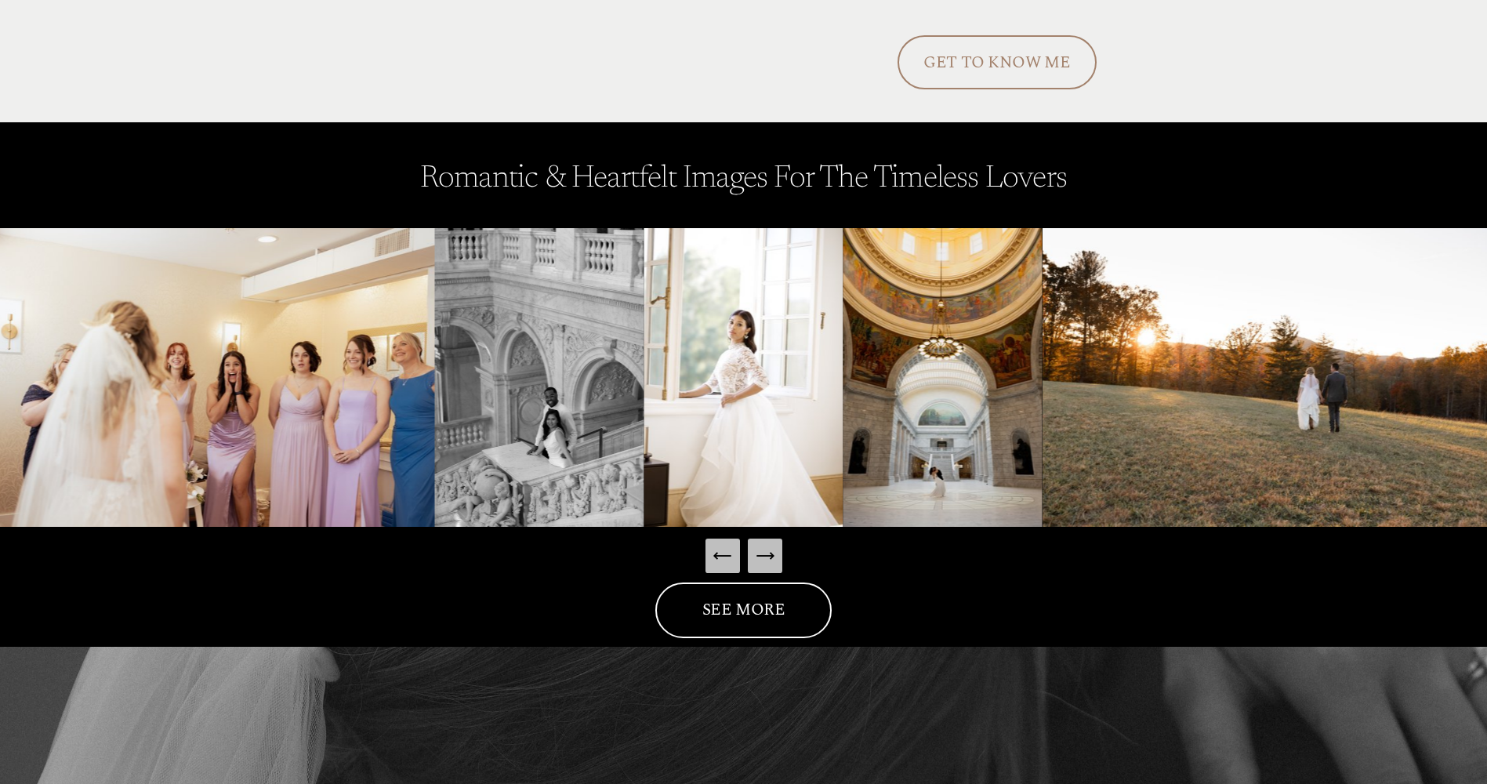
click at [1017, 62] on link "GET TO KNOW ME" at bounding box center [997, 62] width 199 height 54
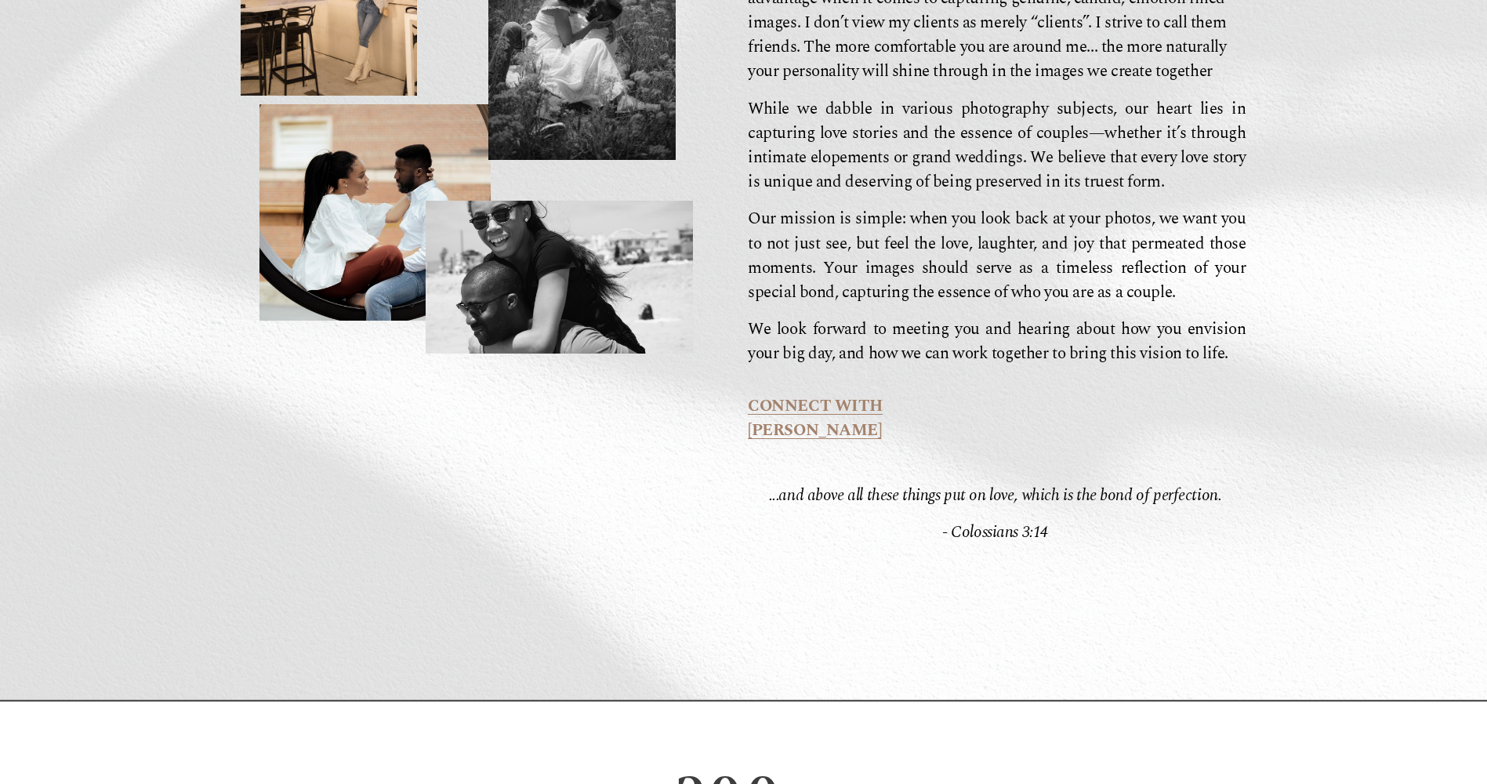
scroll to position [705, 0]
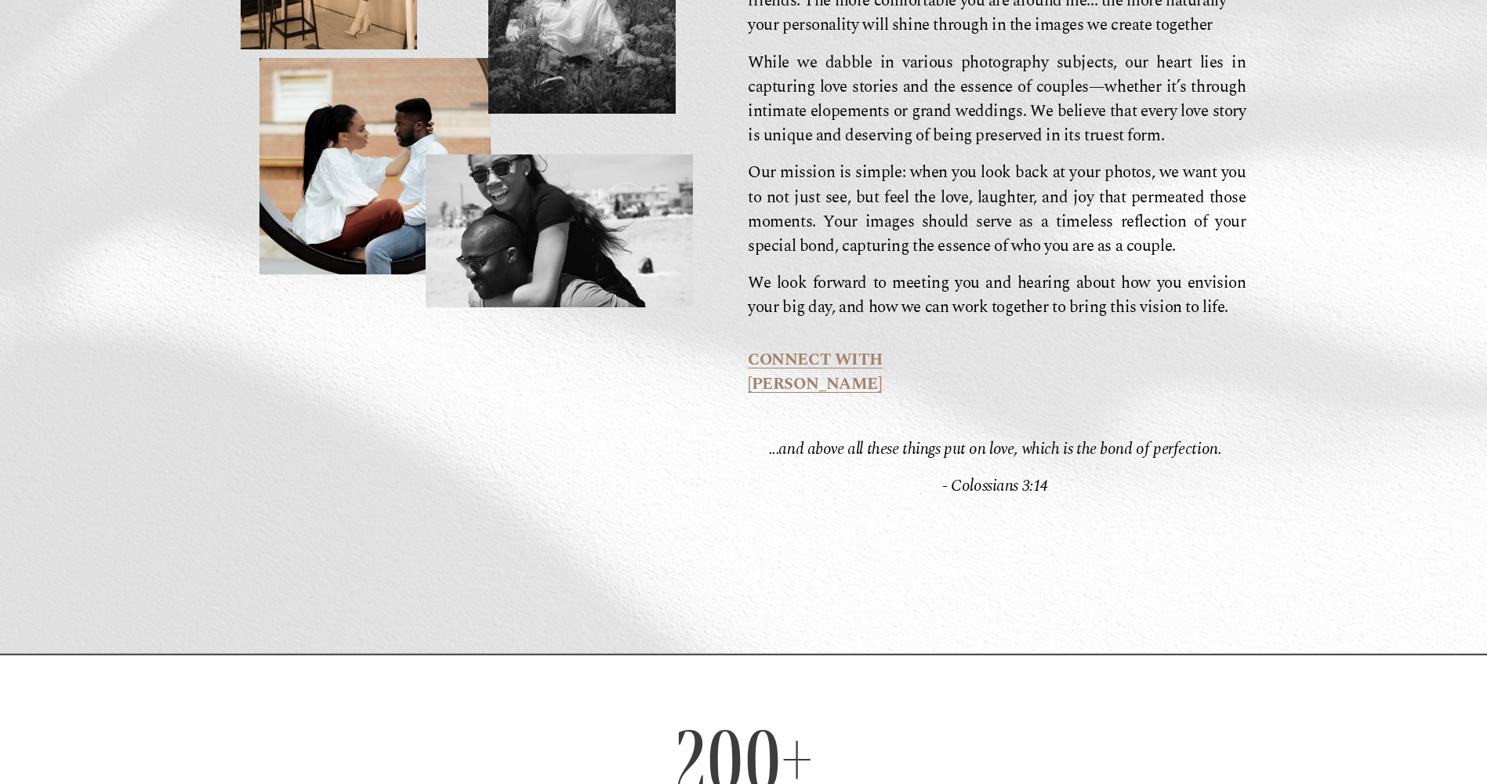
click at [475, 460] on div at bounding box center [467, 443] width 452 height 254
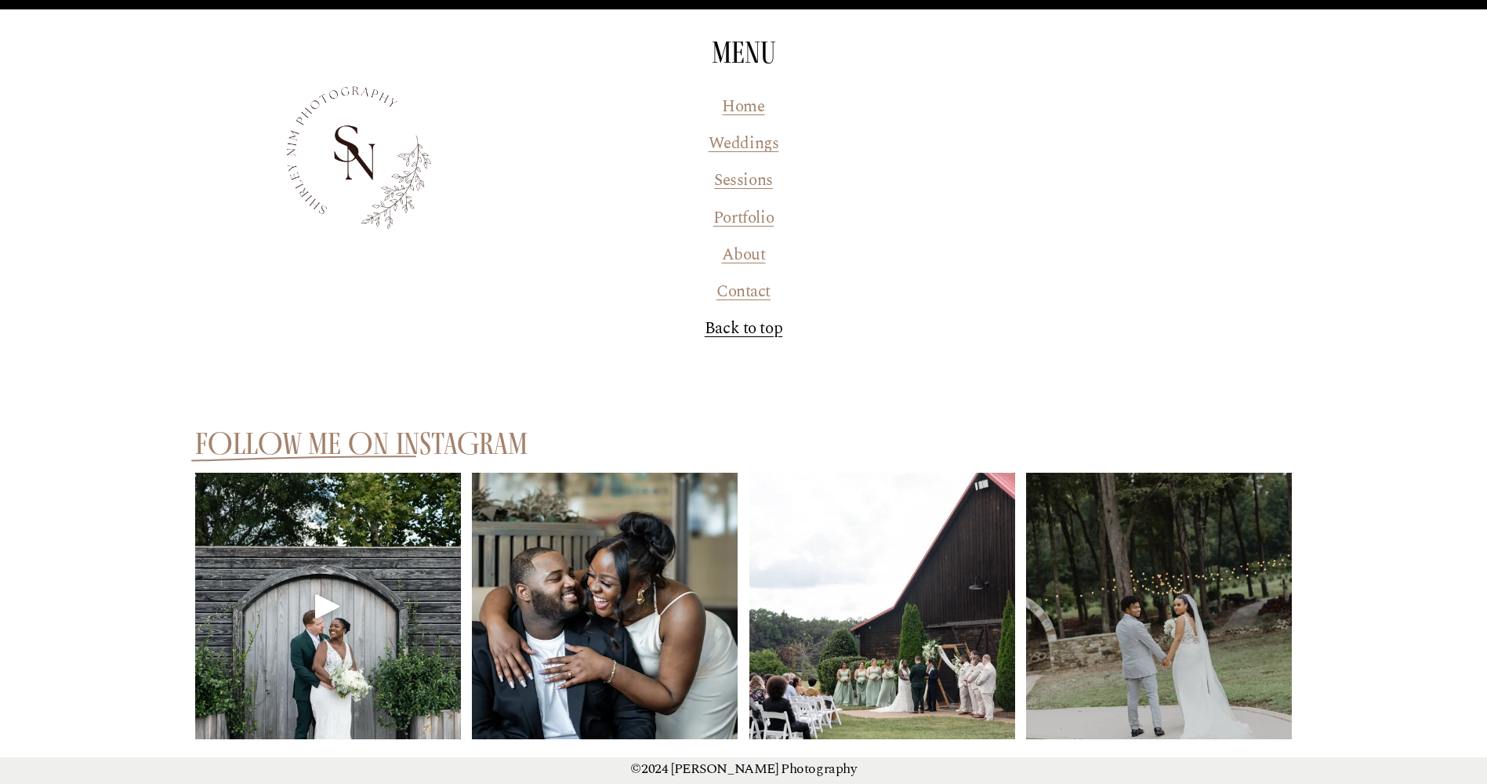
scroll to position [3947, 0]
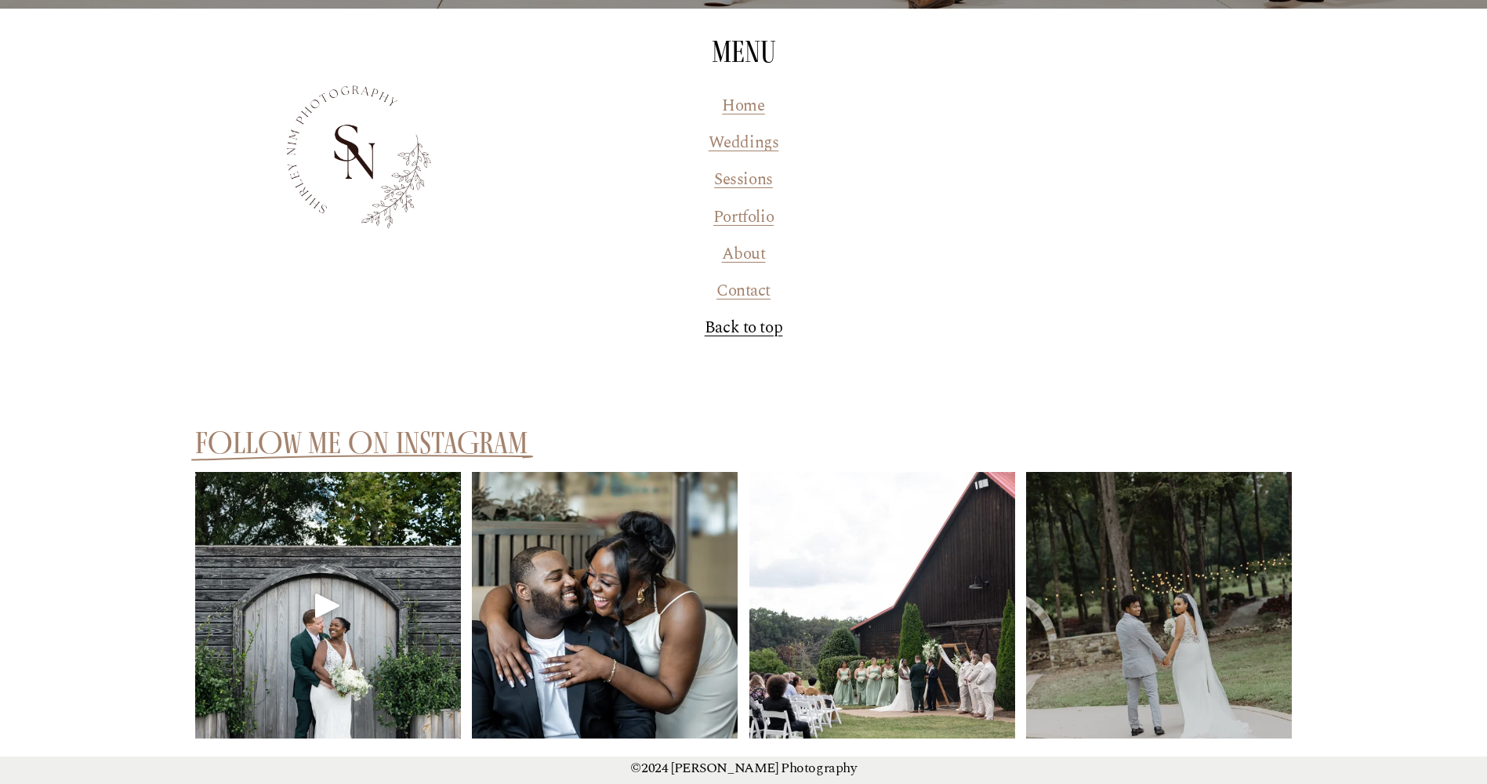
click at [329, 586] on div "Play" at bounding box center [328, 605] width 38 height 38
click at [748, 168] on link "Sessions" at bounding box center [743, 180] width 59 height 24
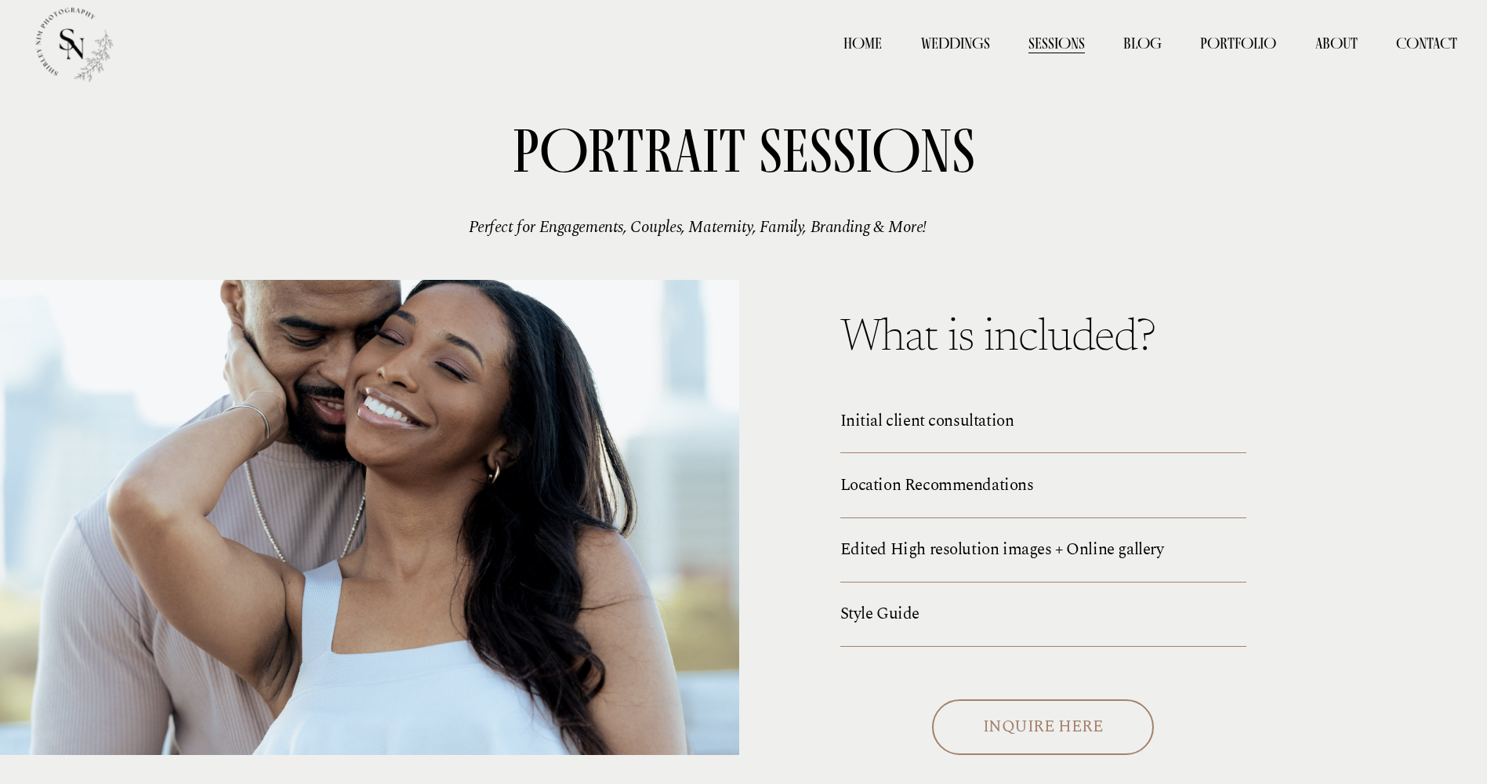
click at [0, 0] on span "Couples" at bounding box center [0, 0] width 0 height 0
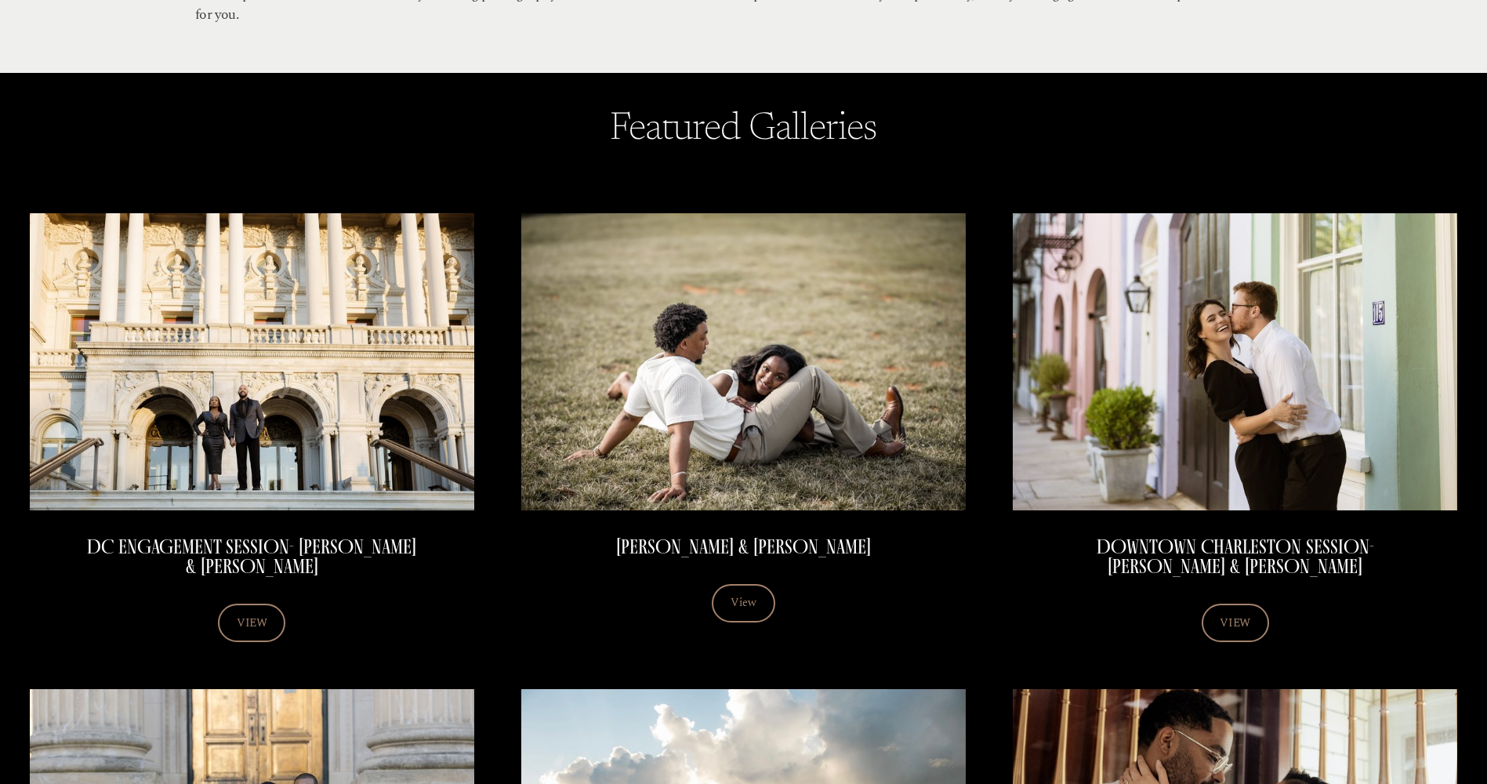
scroll to position [235, 0]
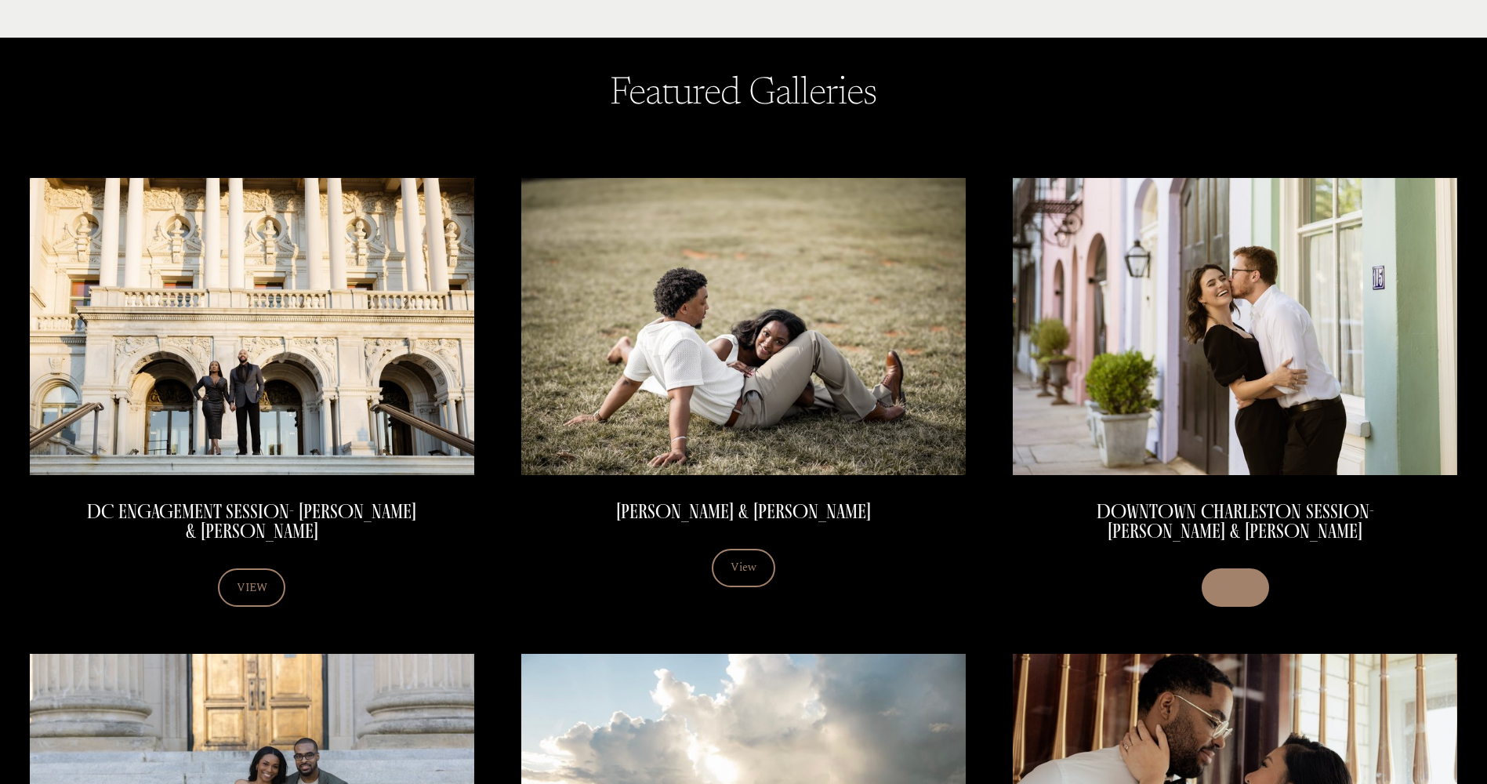
click at [1237, 592] on link "VIEW" at bounding box center [1235, 587] width 67 height 38
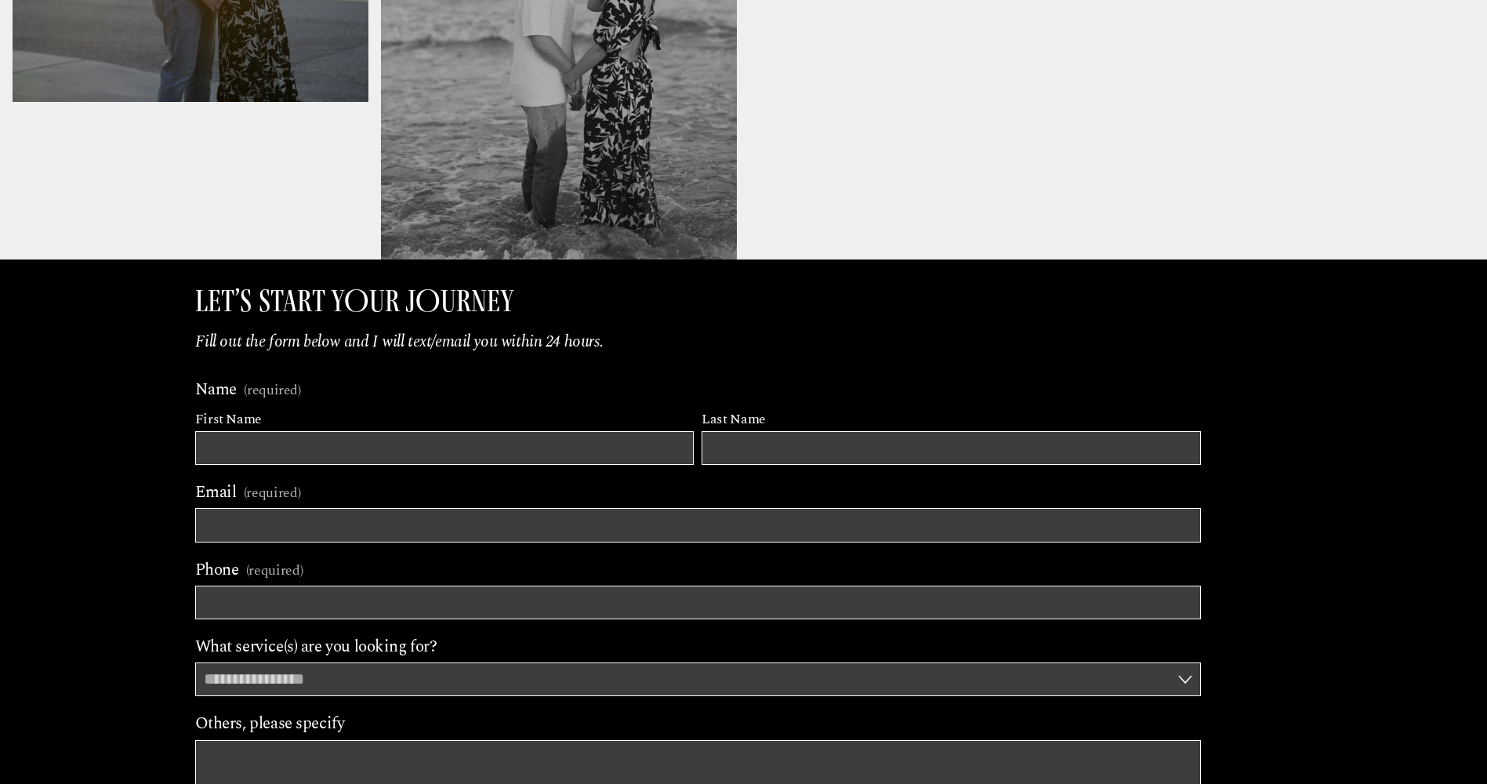
scroll to position [6114, 0]
